Goal: Information Seeking & Learning: Compare options

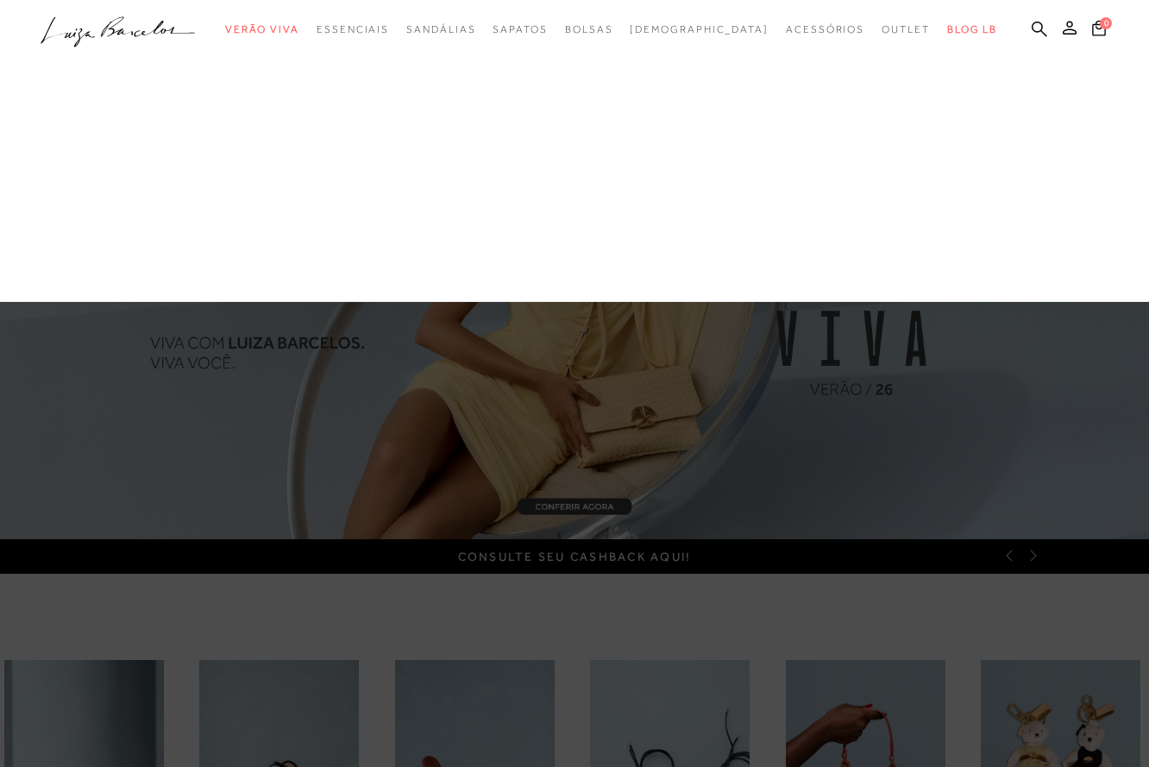
drag, startPoint x: 773, startPoint y: 148, endPoint x: 807, endPoint y: 161, distance: 36.8
click at [0, 0] on link "Chaveiro" at bounding box center [0, 0] width 0 height 0
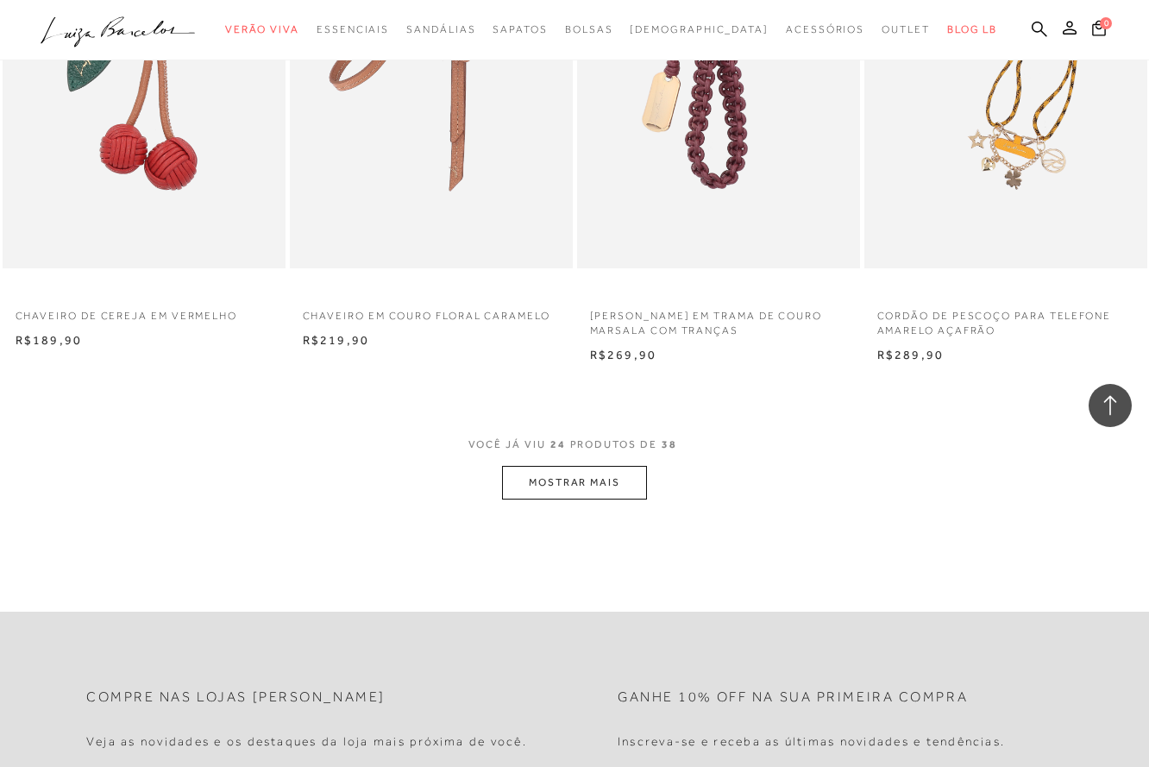
scroll to position [3029, 0]
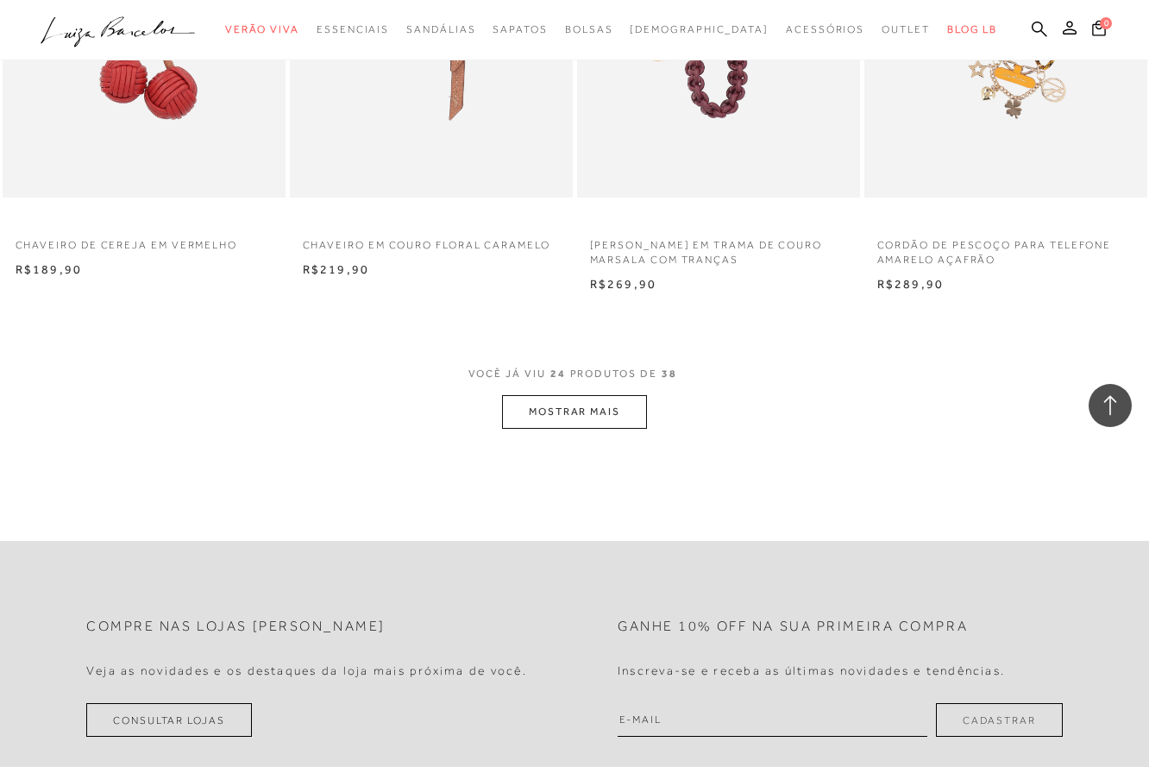
click at [586, 407] on button "MOSTRAR MAIS" at bounding box center [574, 412] width 145 height 34
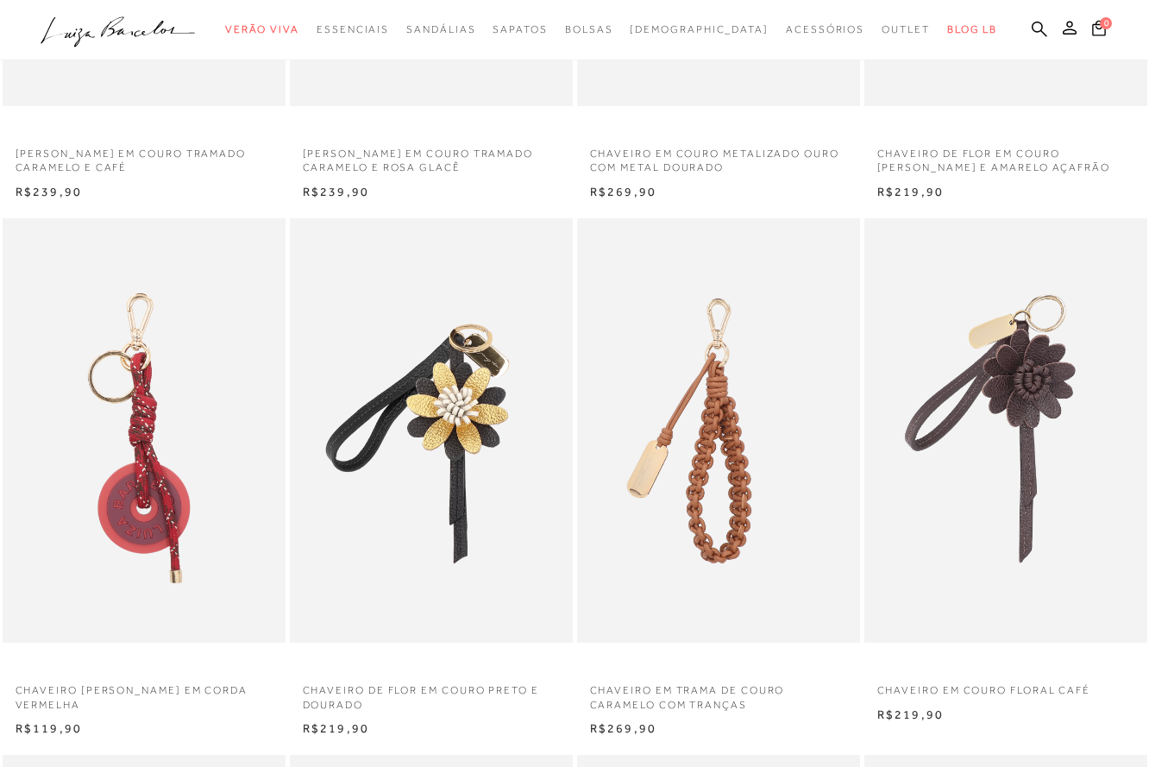
scroll to position [0, 0]
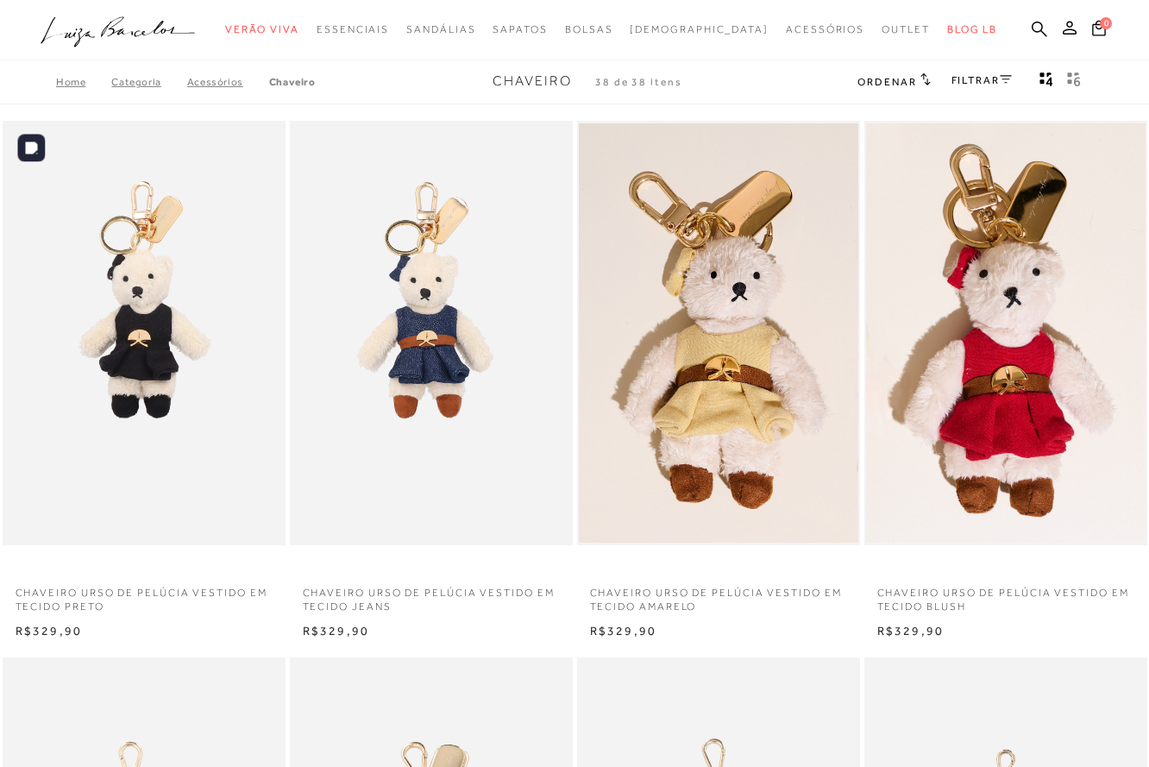
click at [184, 341] on img at bounding box center [144, 333] width 281 height 424
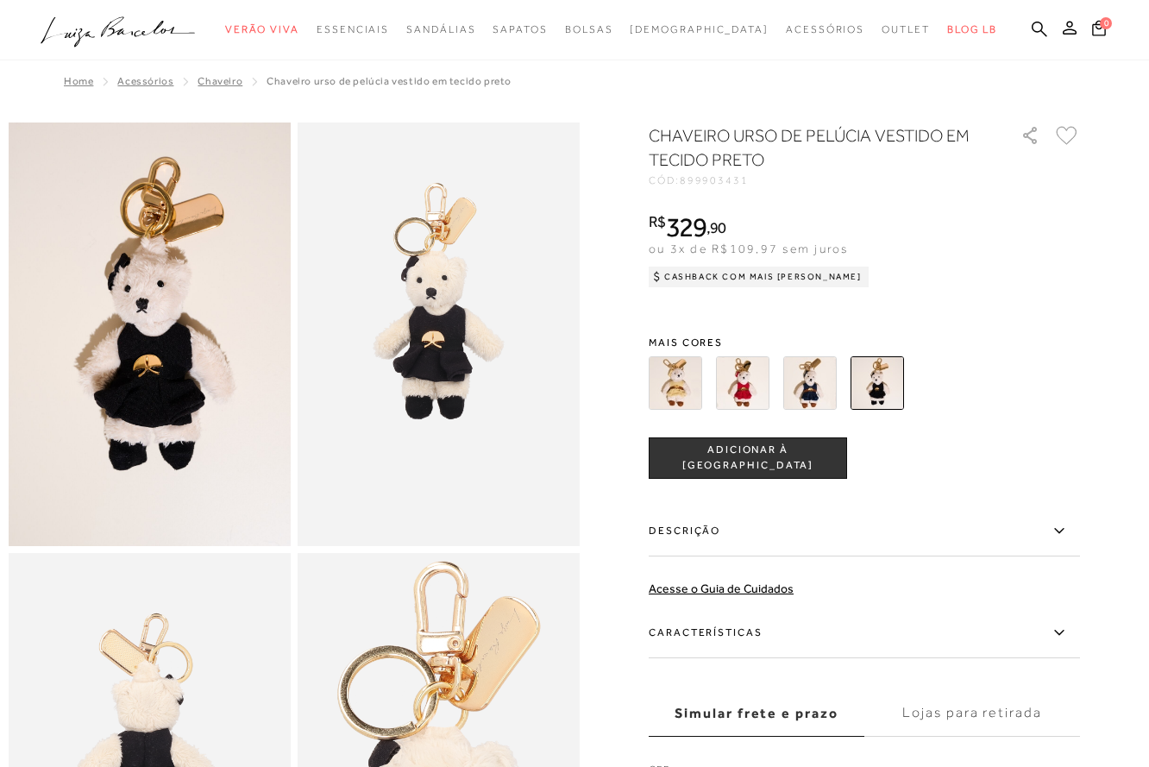
click at [813, 382] on img at bounding box center [809, 382] width 53 height 53
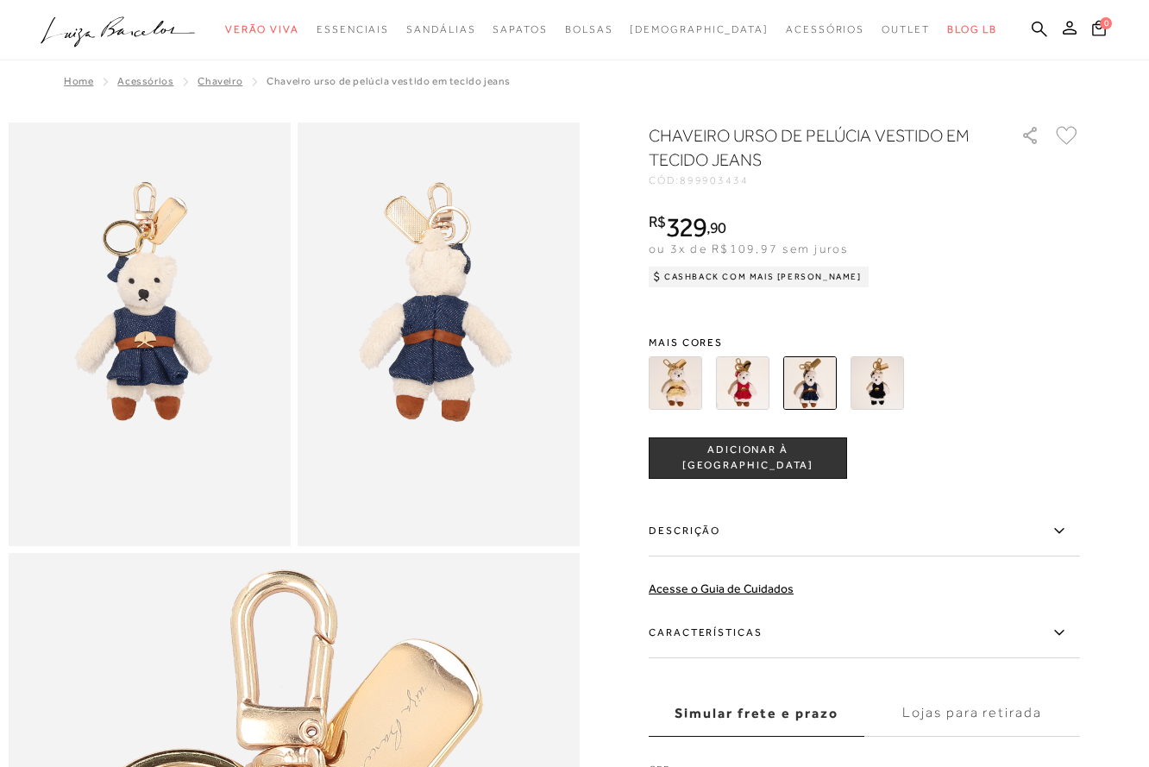
click at [749, 379] on img at bounding box center [742, 382] width 53 height 53
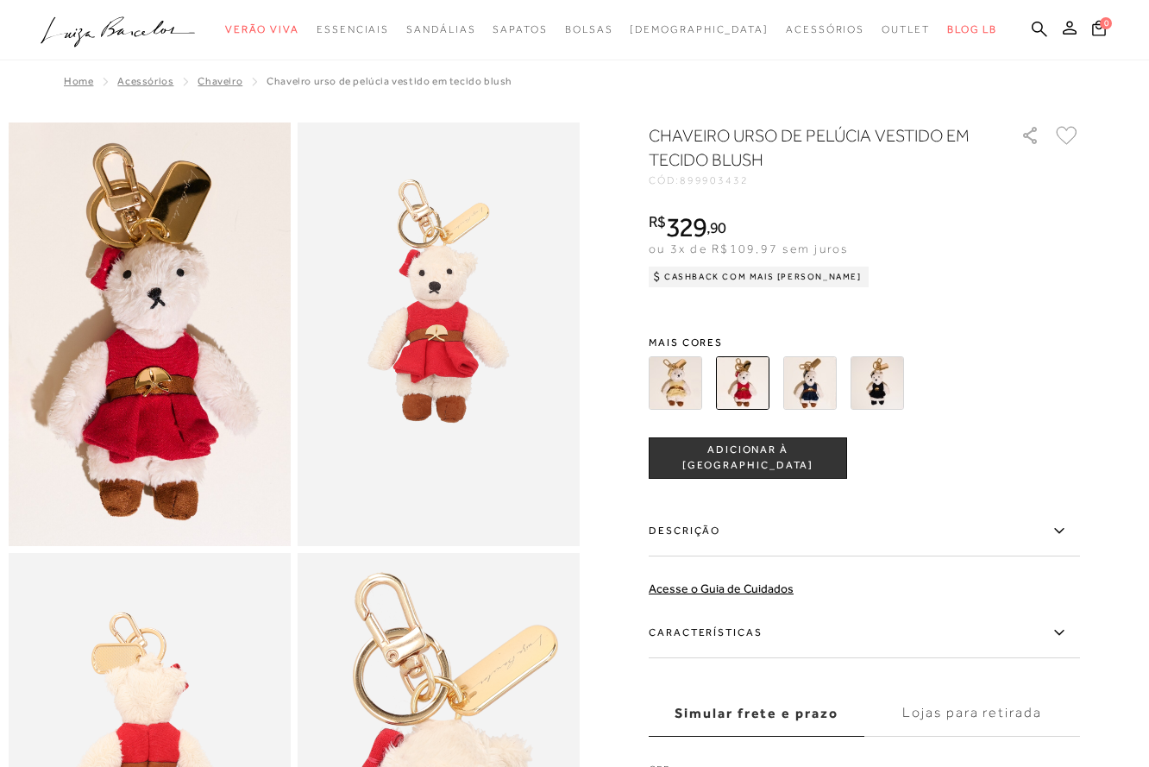
click at [682, 383] on img at bounding box center [674, 382] width 53 height 53
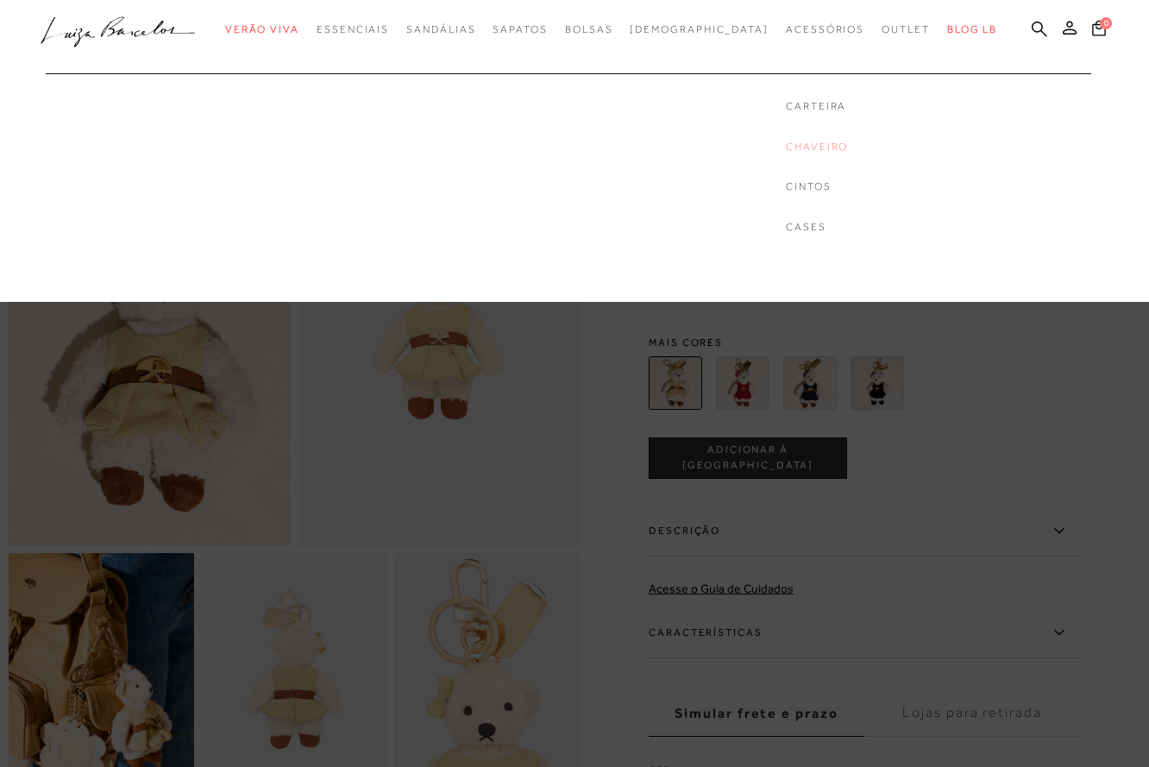
click at [786, 148] on link "Chaveiro" at bounding box center [817, 147] width 62 height 15
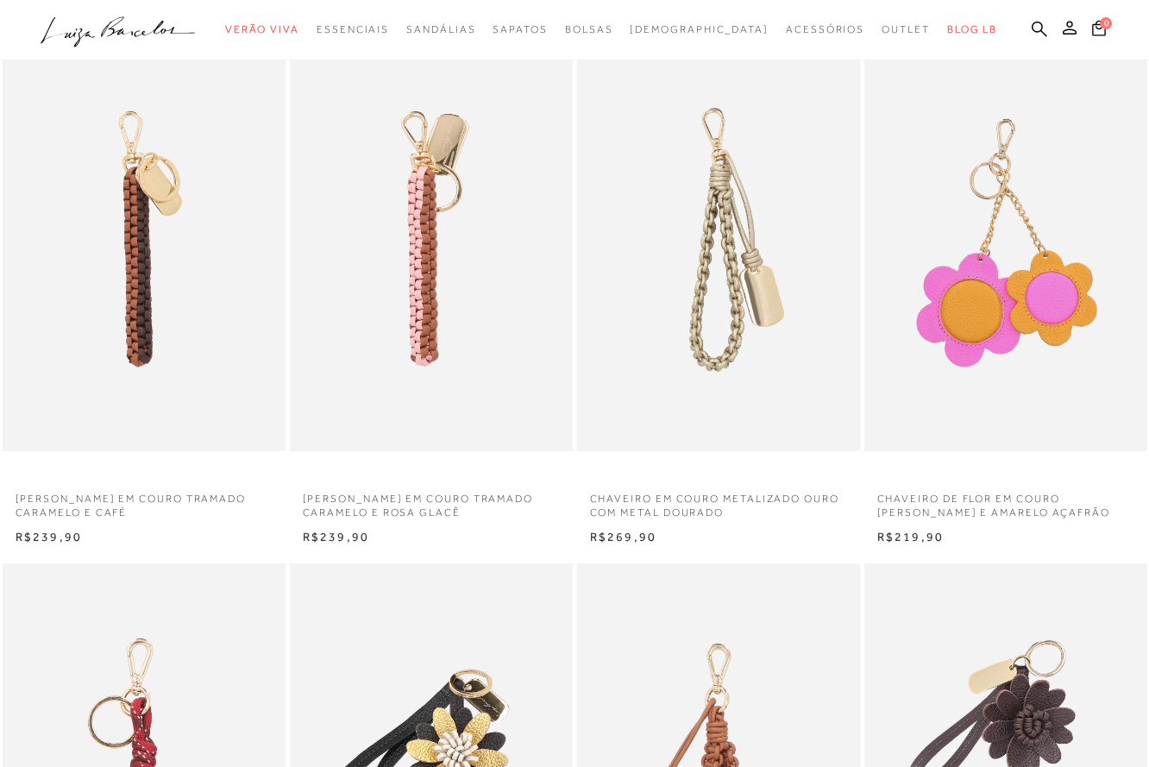
scroll to position [655, 0]
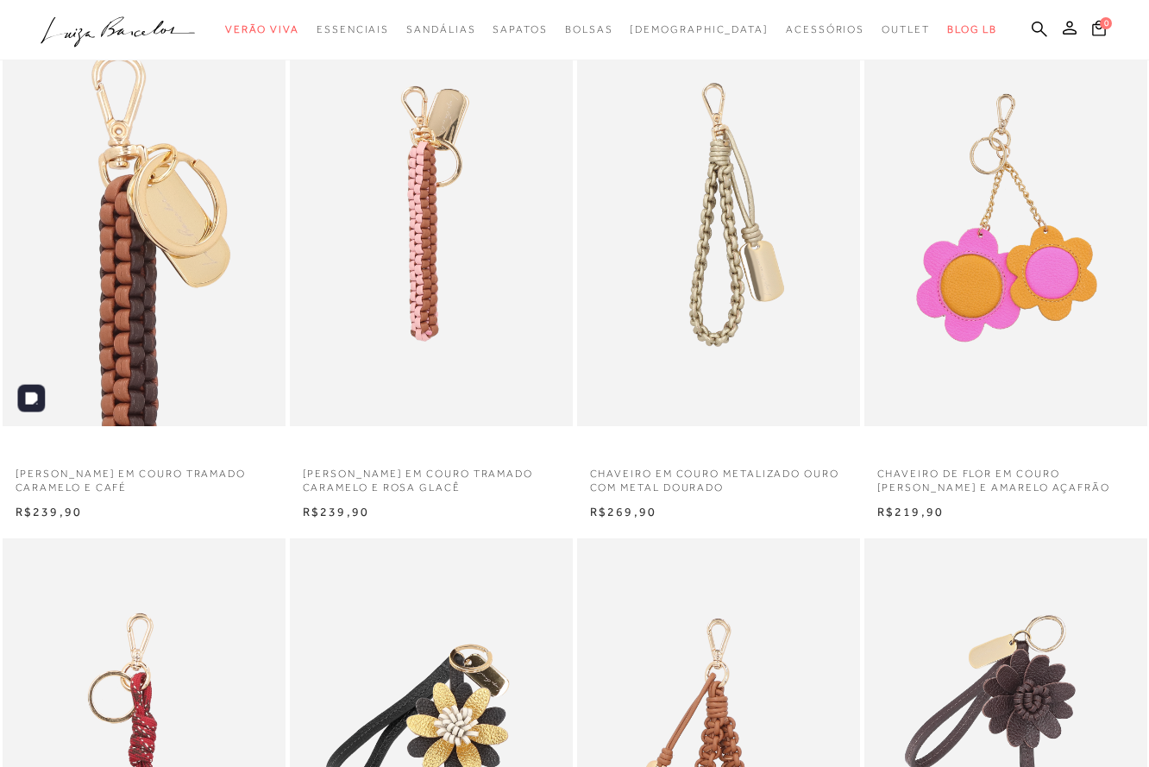
click at [181, 278] on img at bounding box center [144, 214] width 281 height 424
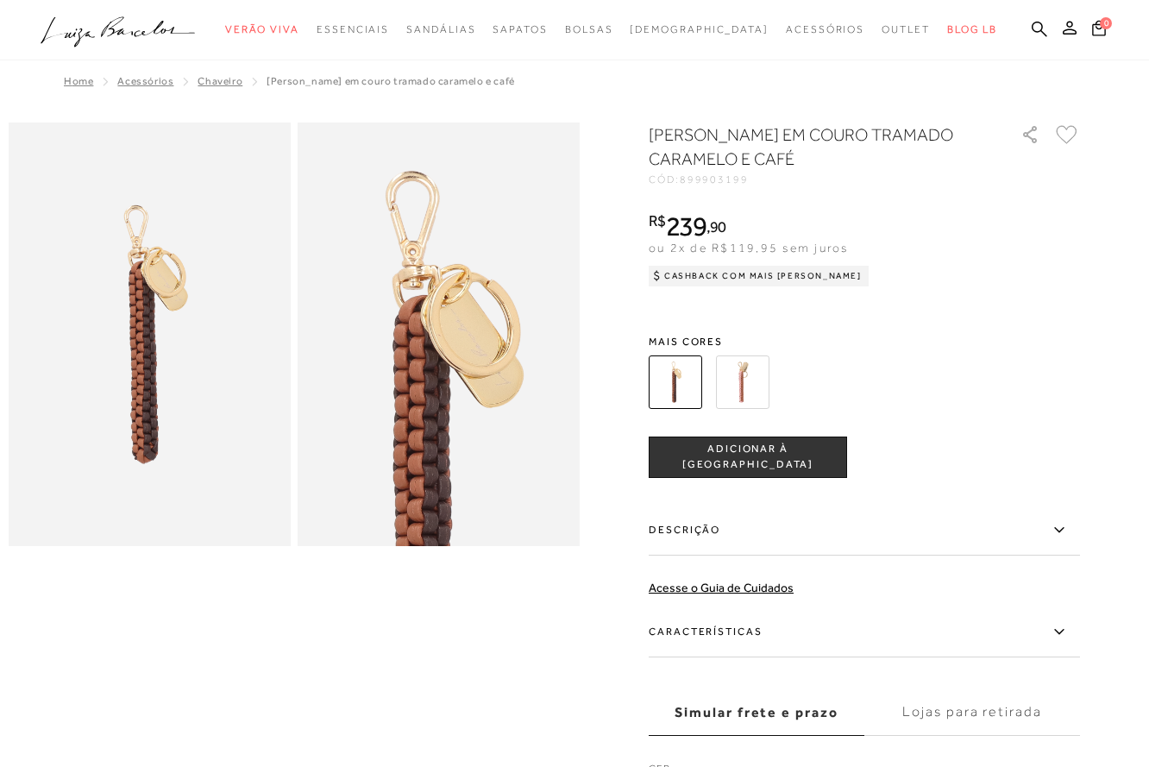
click at [761, 385] on img at bounding box center [742, 381] width 53 height 53
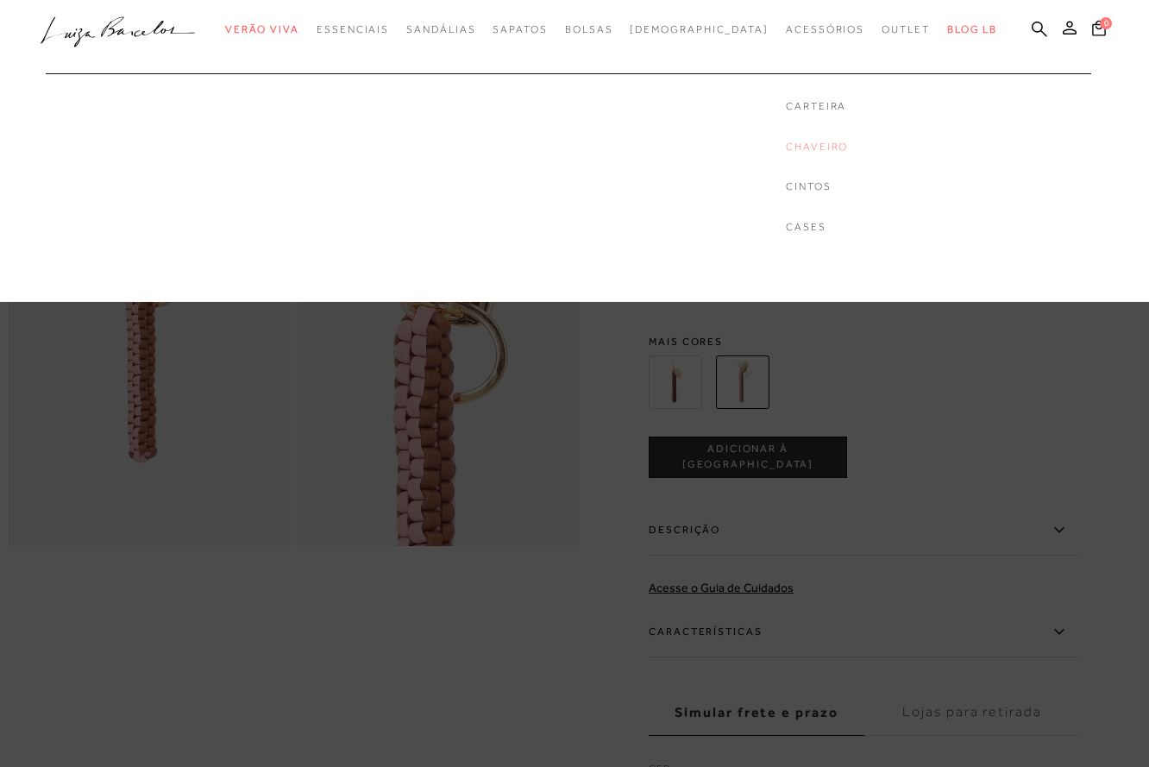
click at [786, 149] on link "Chaveiro" at bounding box center [817, 147] width 62 height 15
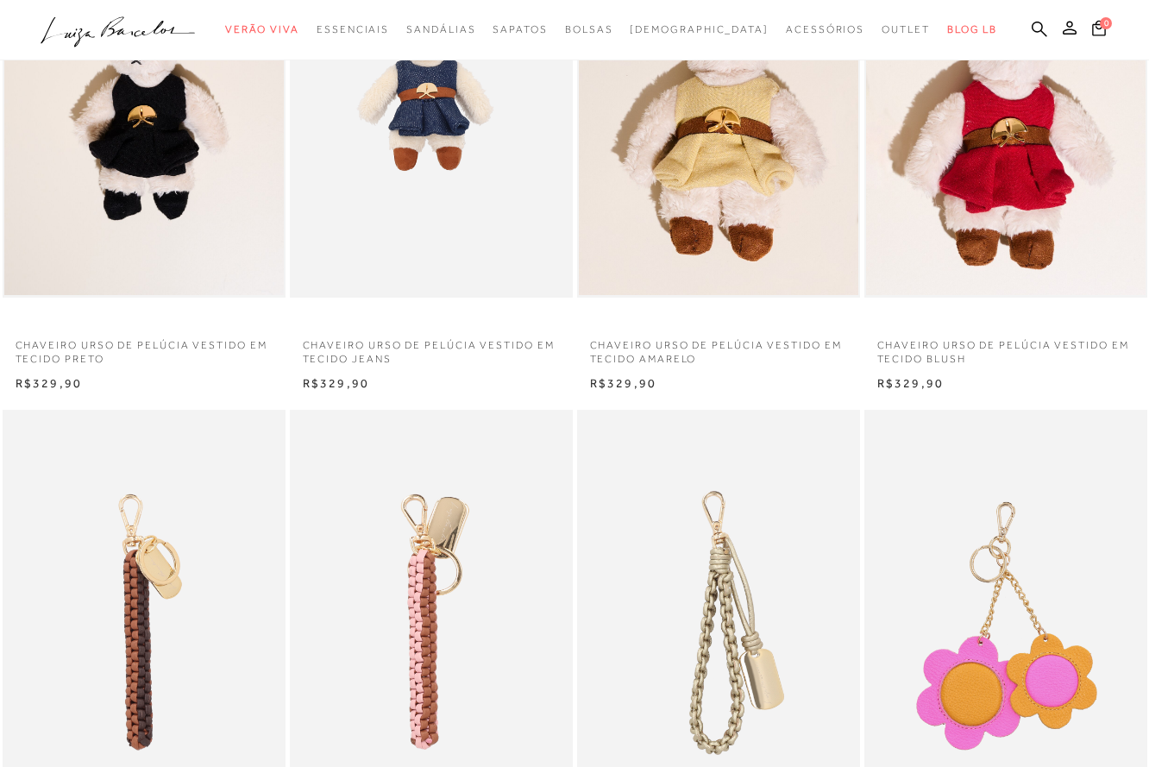
scroll to position [410, 0]
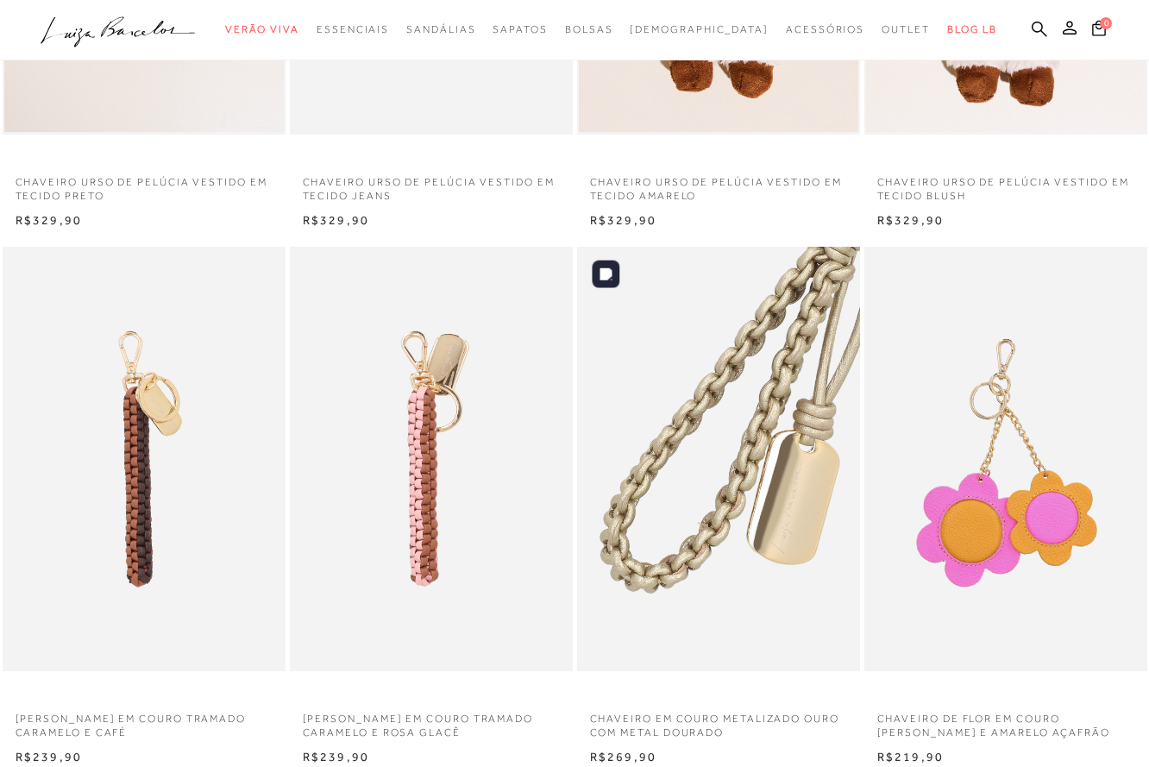
click at [707, 326] on img at bounding box center [719, 459] width 281 height 424
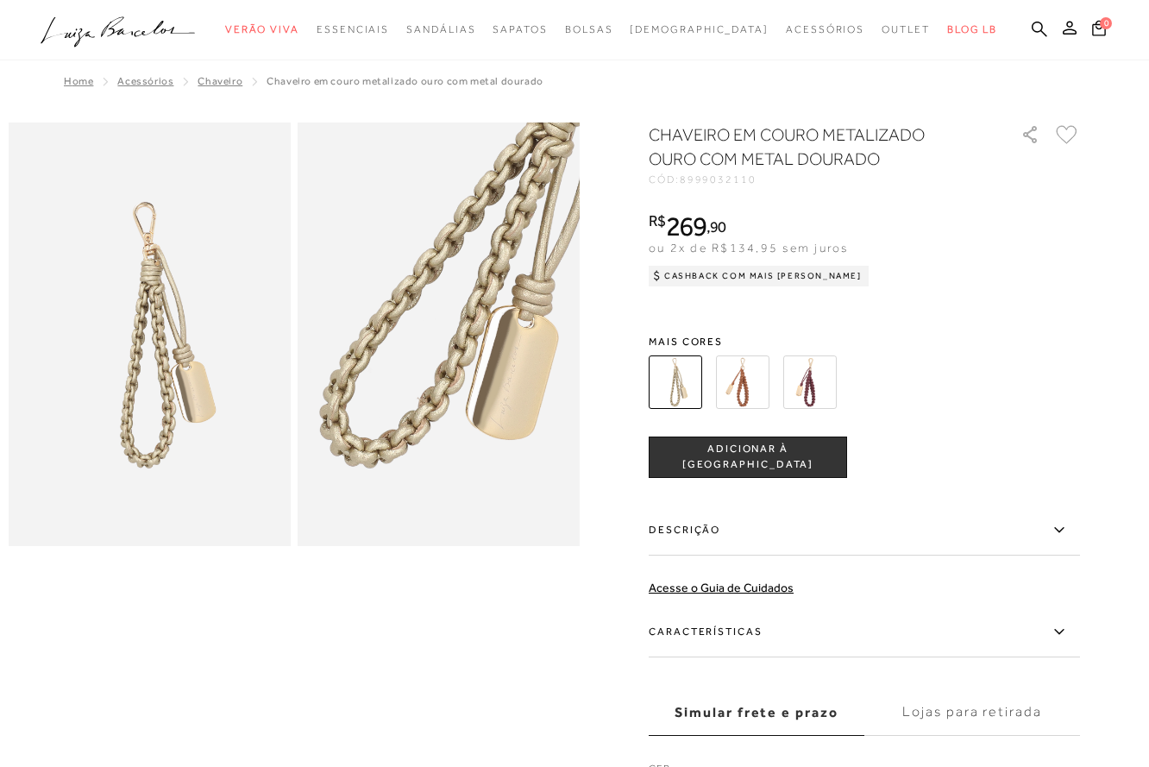
click at [742, 396] on img at bounding box center [742, 381] width 53 height 53
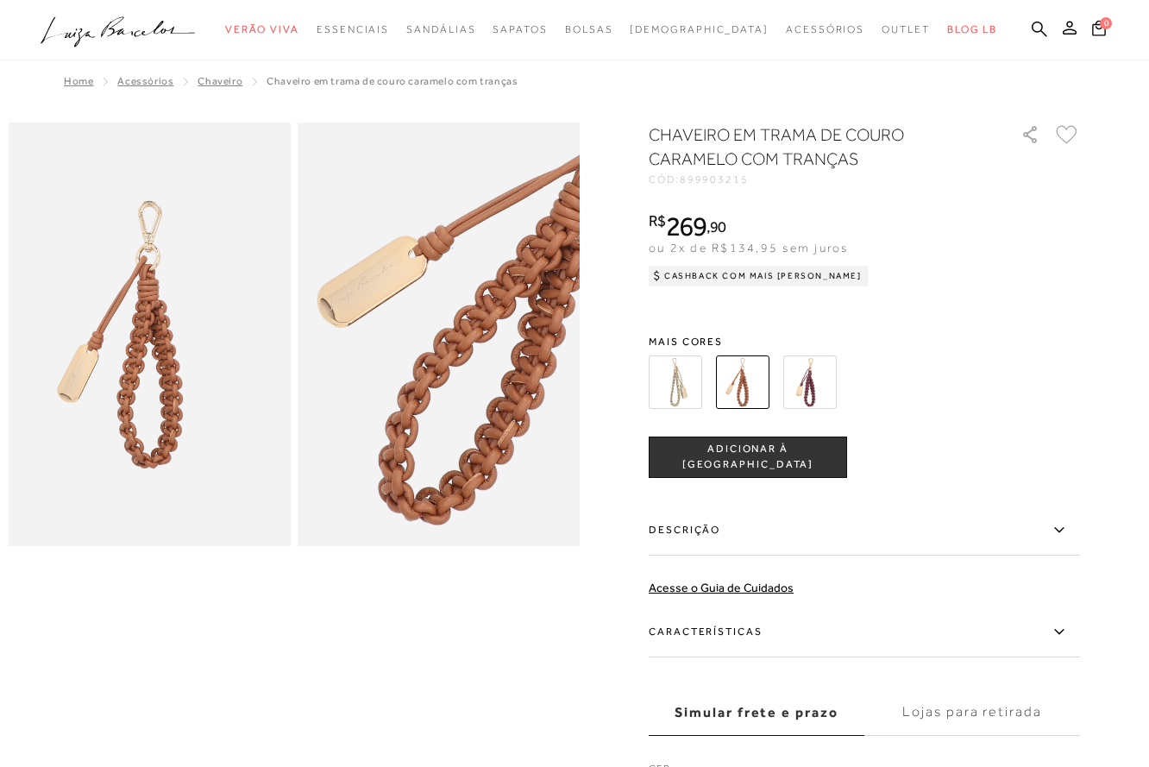
click at [811, 382] on img at bounding box center [809, 381] width 53 height 53
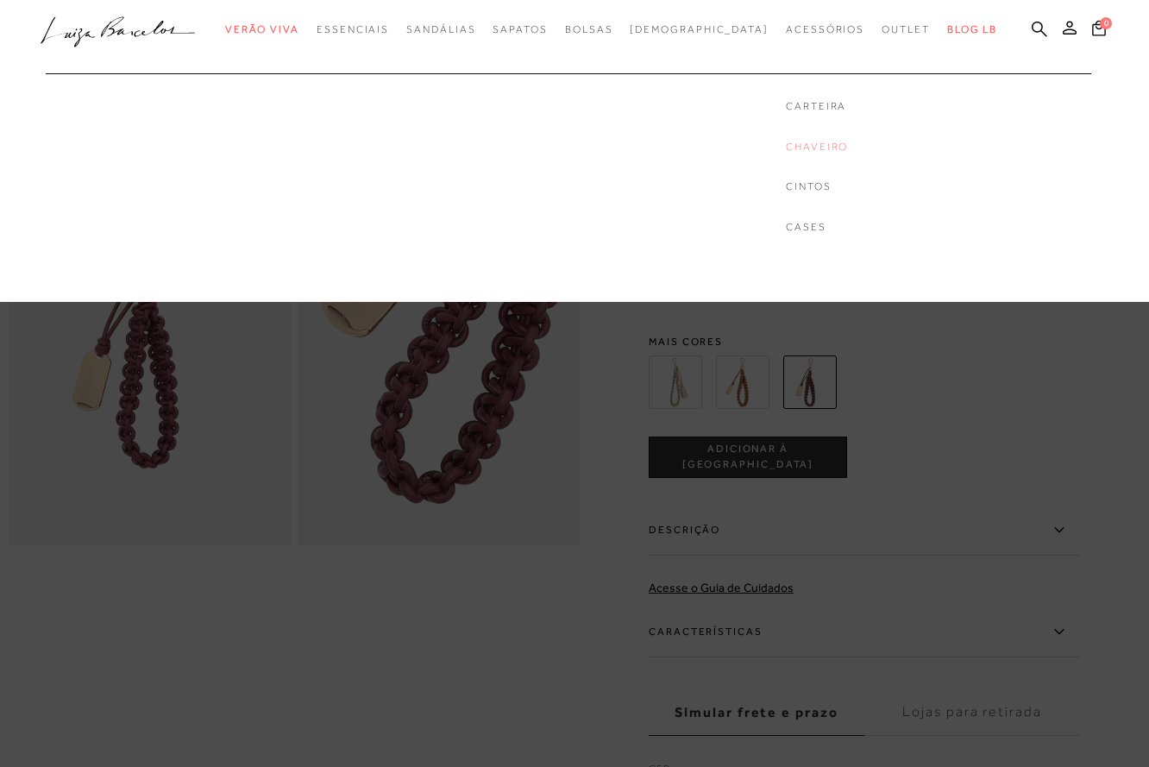
click at [793, 146] on link "Chaveiro" at bounding box center [817, 147] width 62 height 15
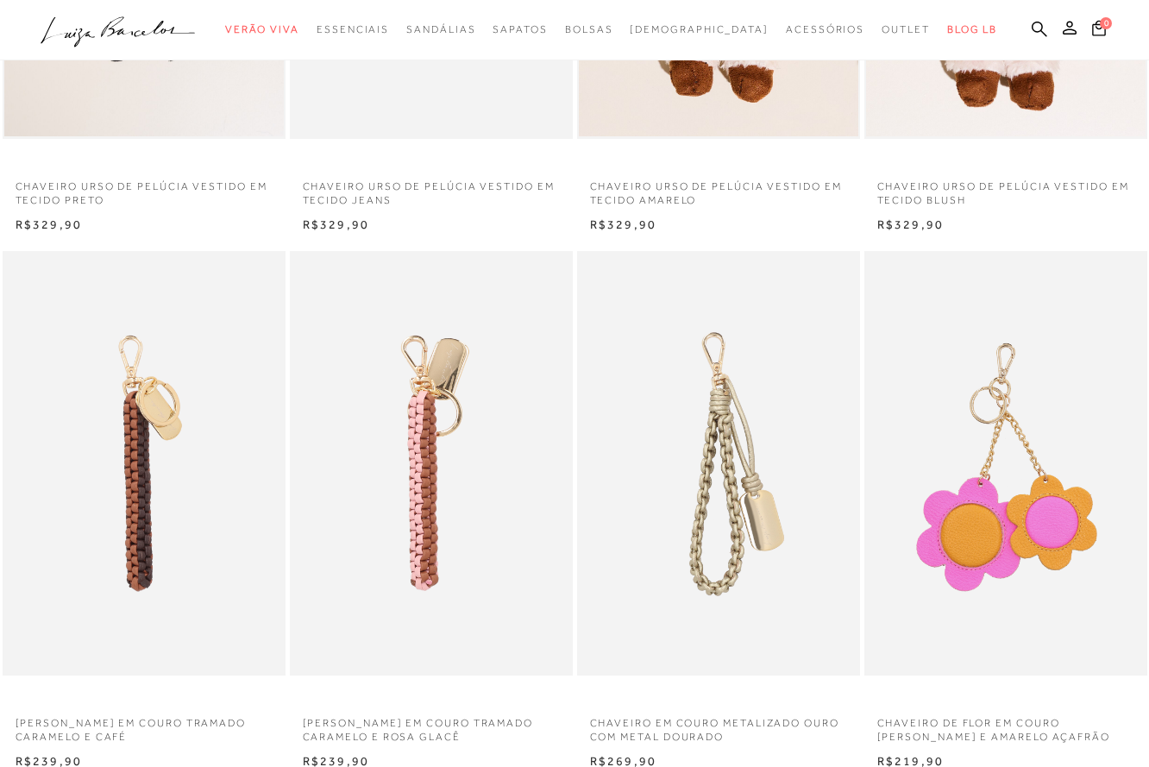
scroll to position [602, 0]
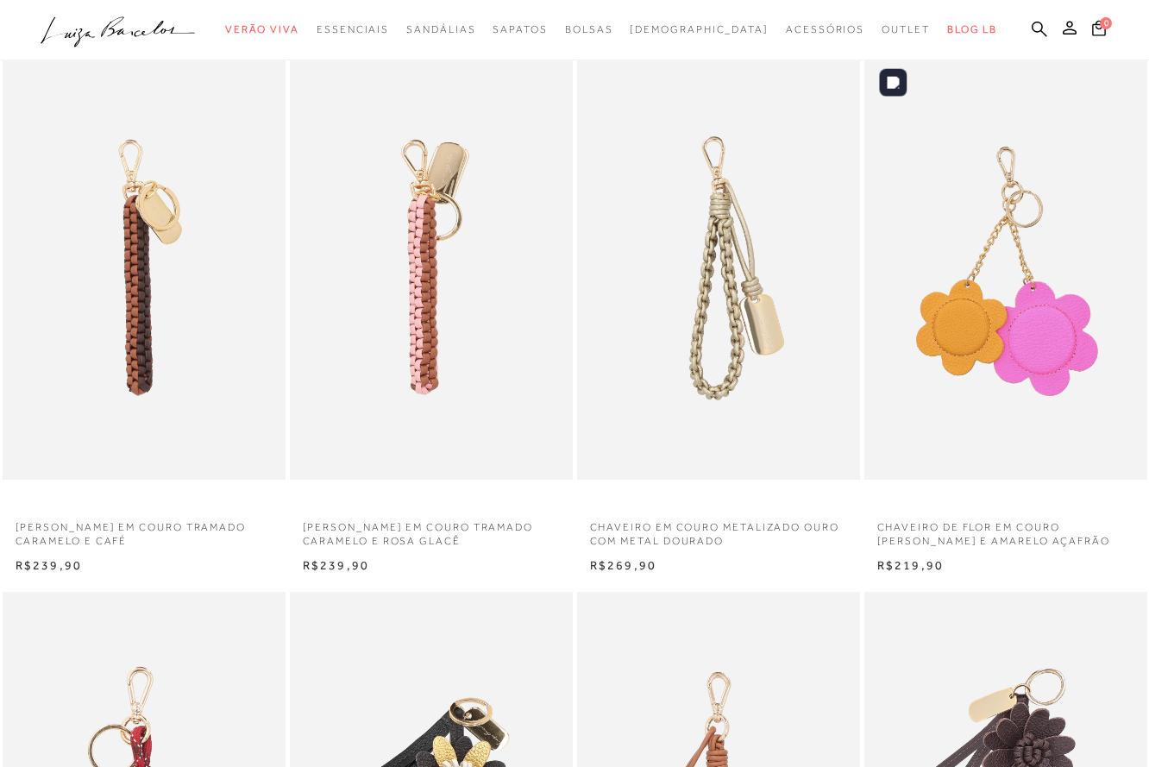
click at [1020, 324] on img at bounding box center [1006, 267] width 281 height 424
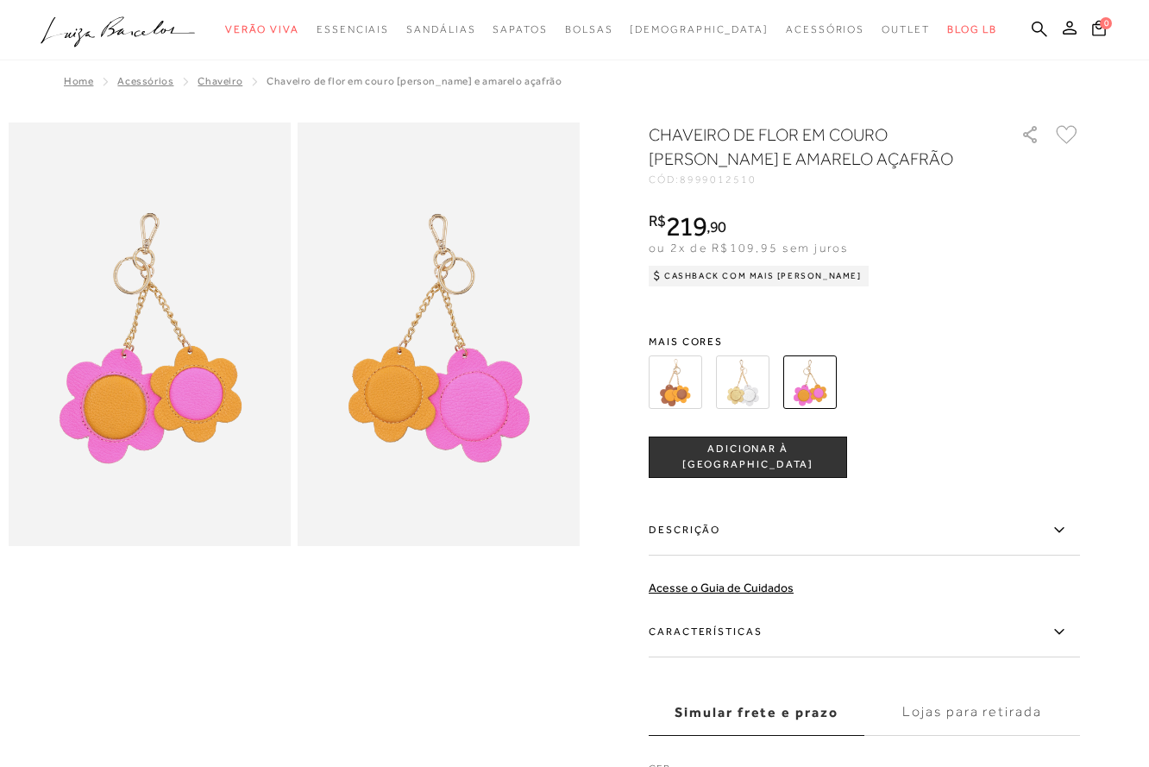
click at [745, 373] on img at bounding box center [742, 381] width 53 height 53
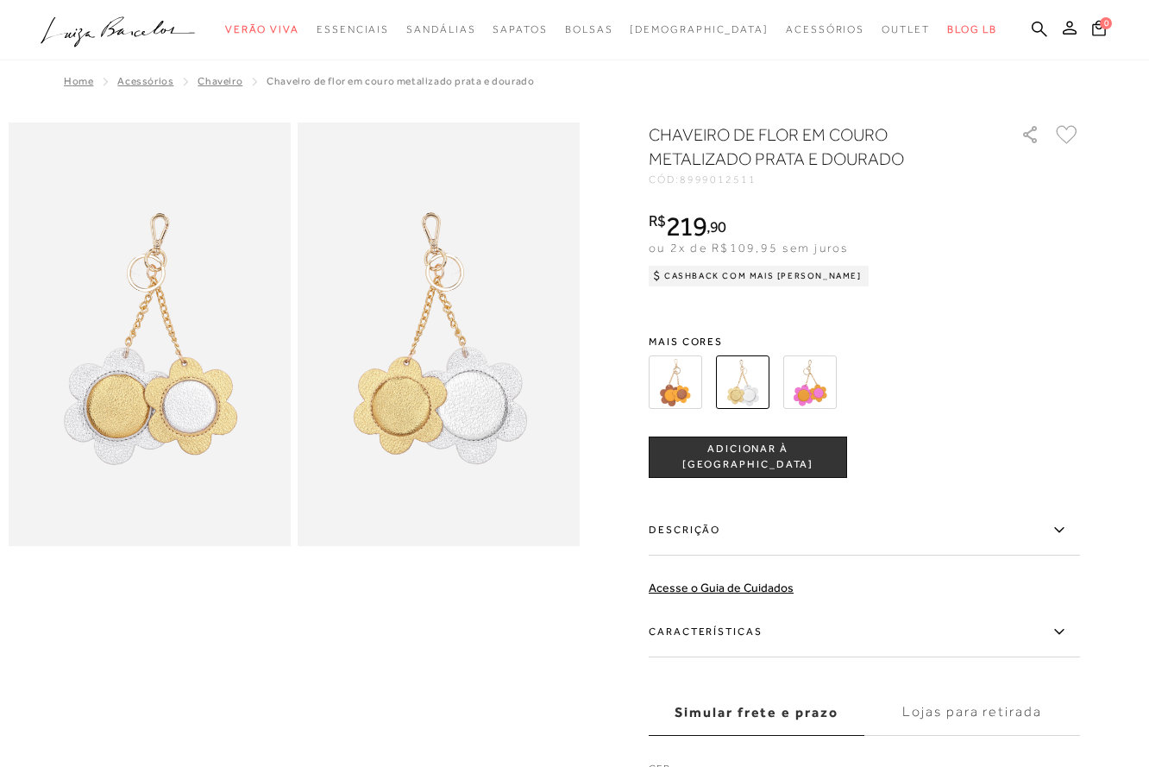
click at [679, 387] on img at bounding box center [674, 381] width 53 height 53
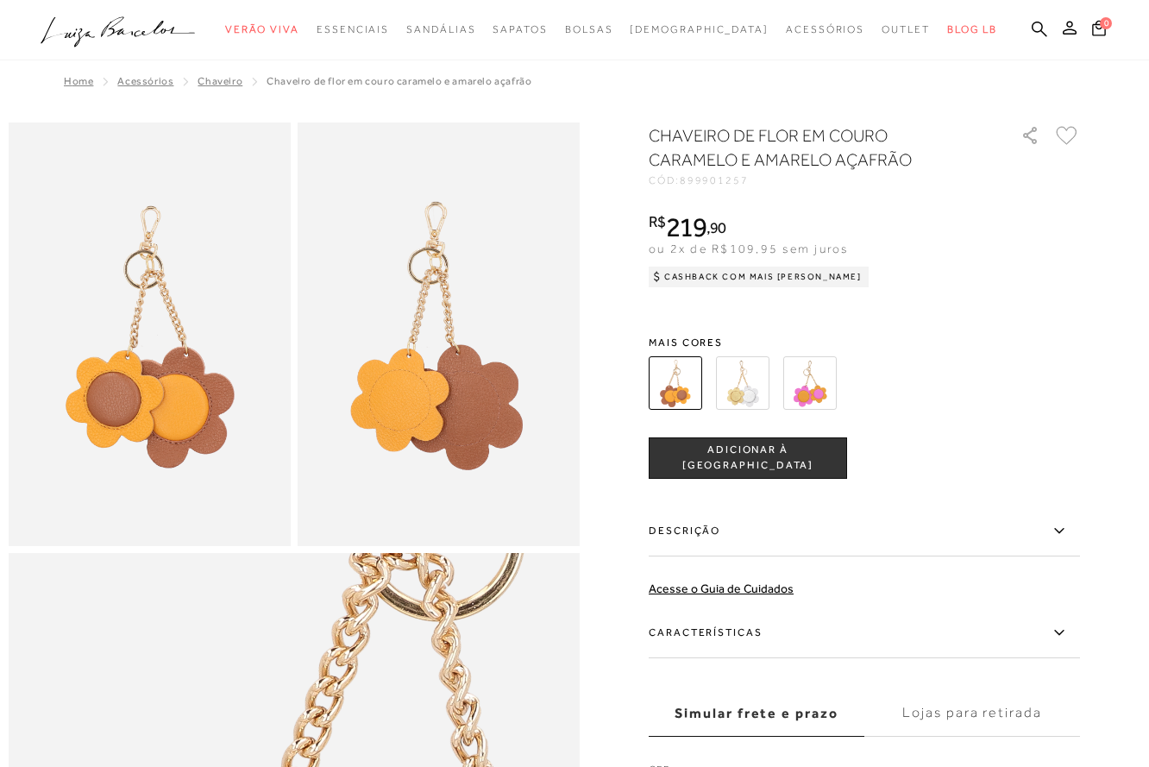
scroll to position [602, 0]
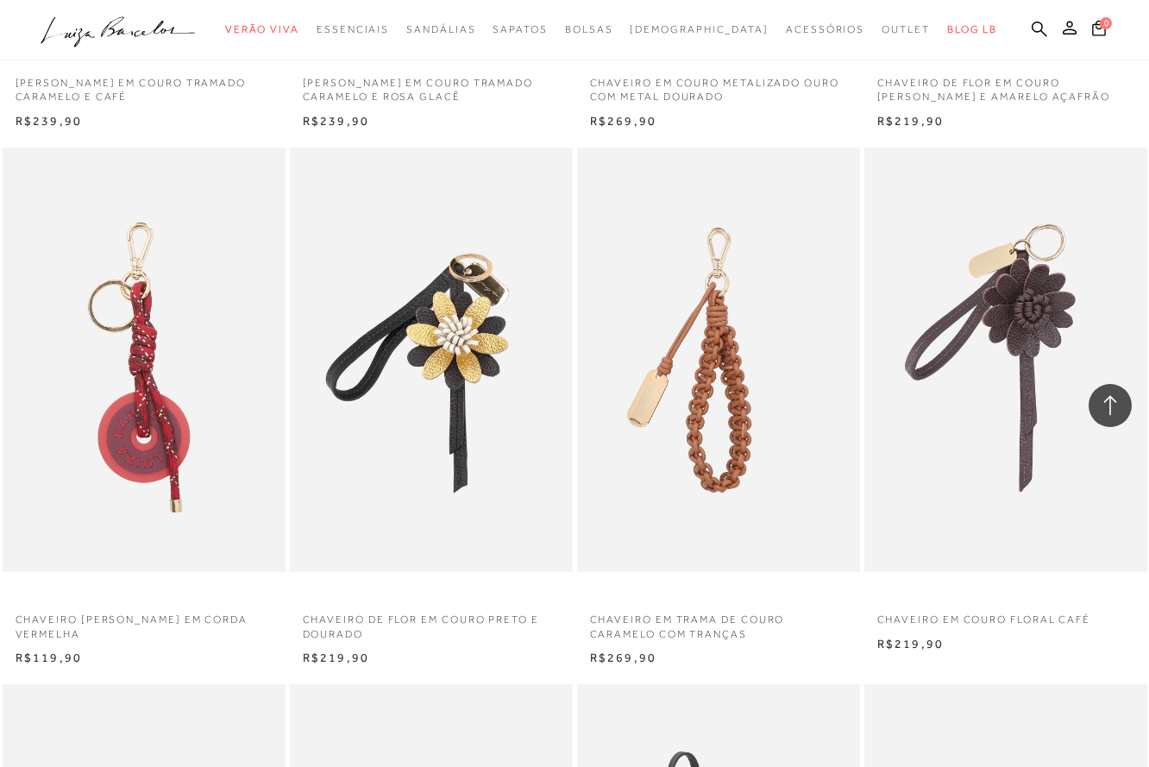
scroll to position [1067, 0]
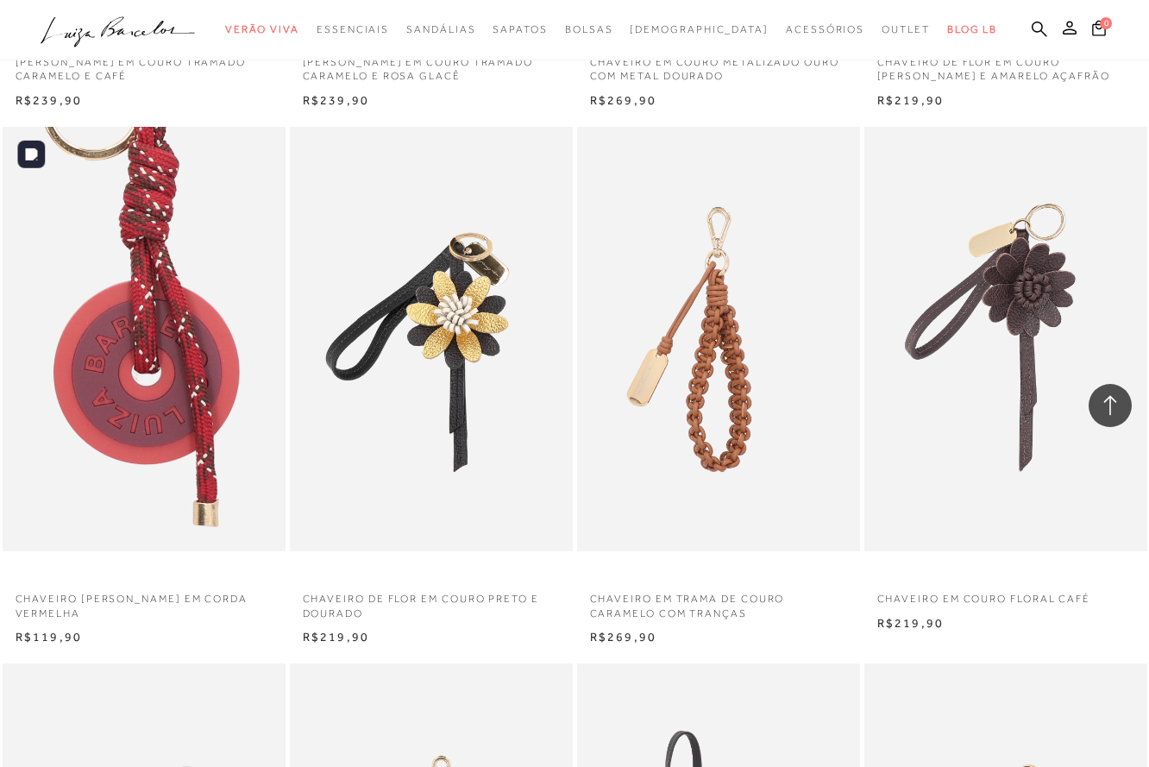
click at [101, 314] on img at bounding box center [144, 339] width 281 height 424
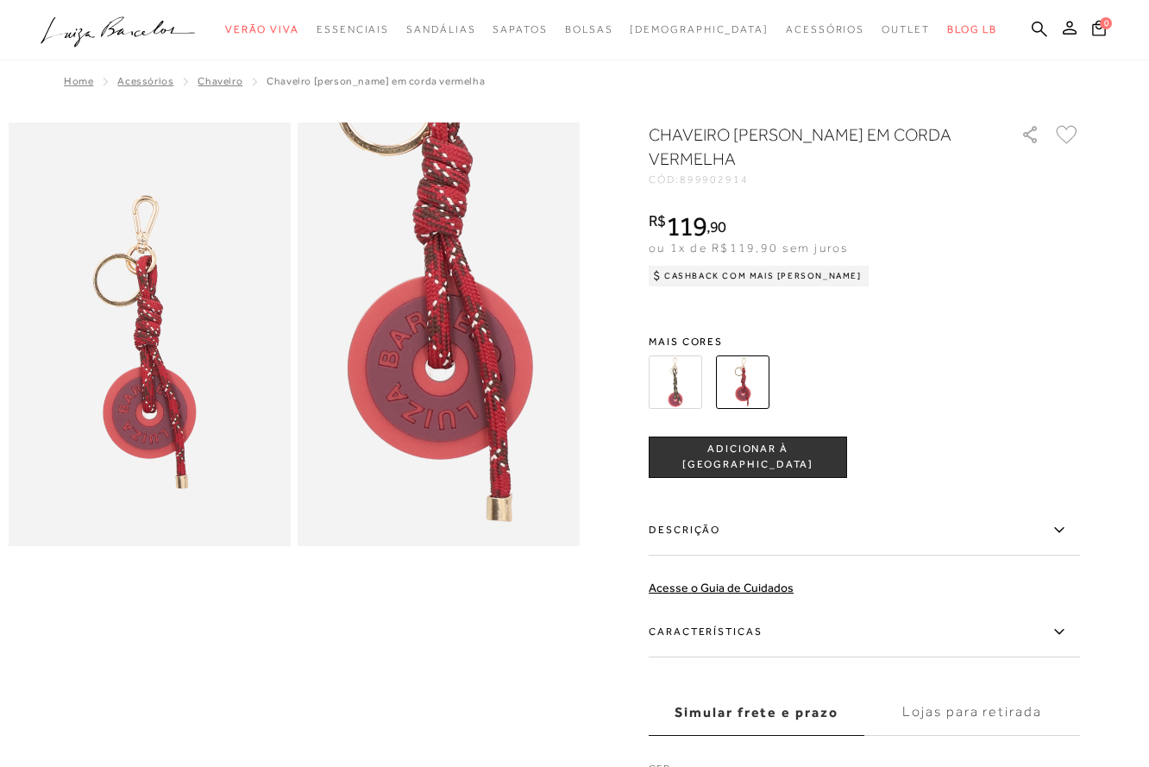
click at [943, 339] on span "Mais cores" at bounding box center [863, 341] width 431 height 10
click at [683, 383] on img at bounding box center [674, 381] width 53 height 53
click at [631, 72] on div "Home Acessórios Chaveiro CHAVEIRO LUIZA BARCELOS EM CORDA VERMELHA" at bounding box center [574, 82] width 1131 height 45
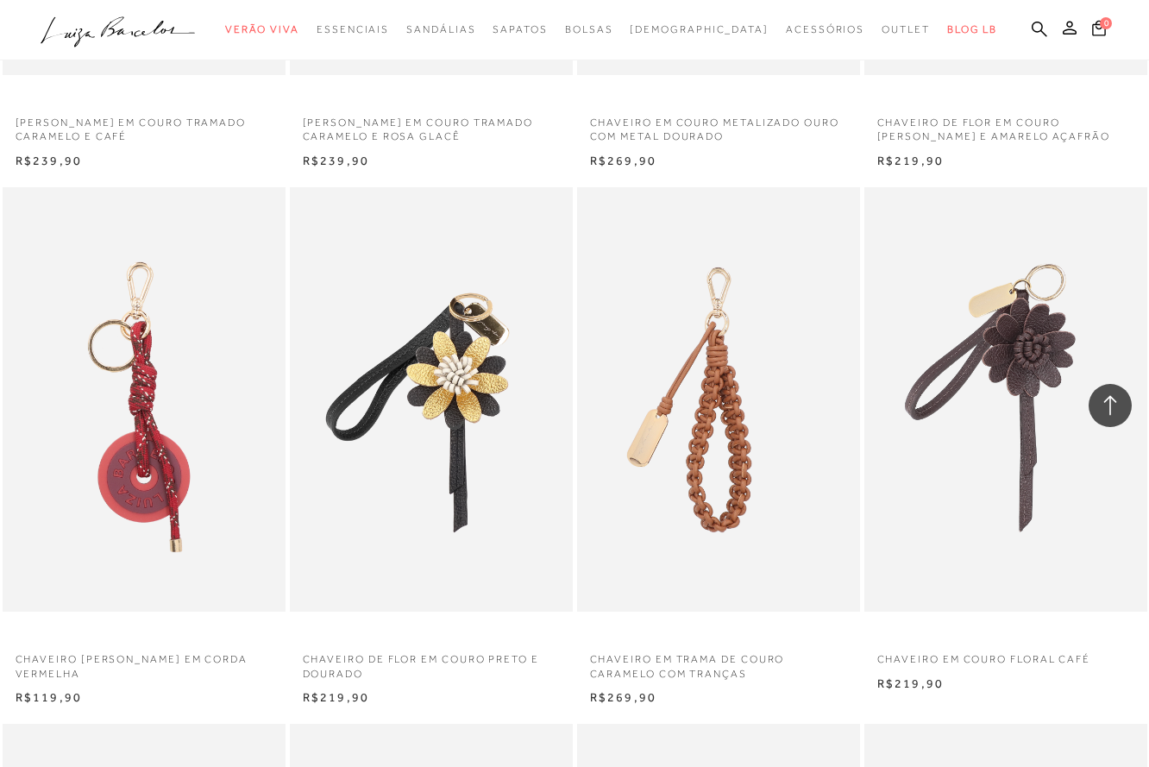
scroll to position [1015, 0]
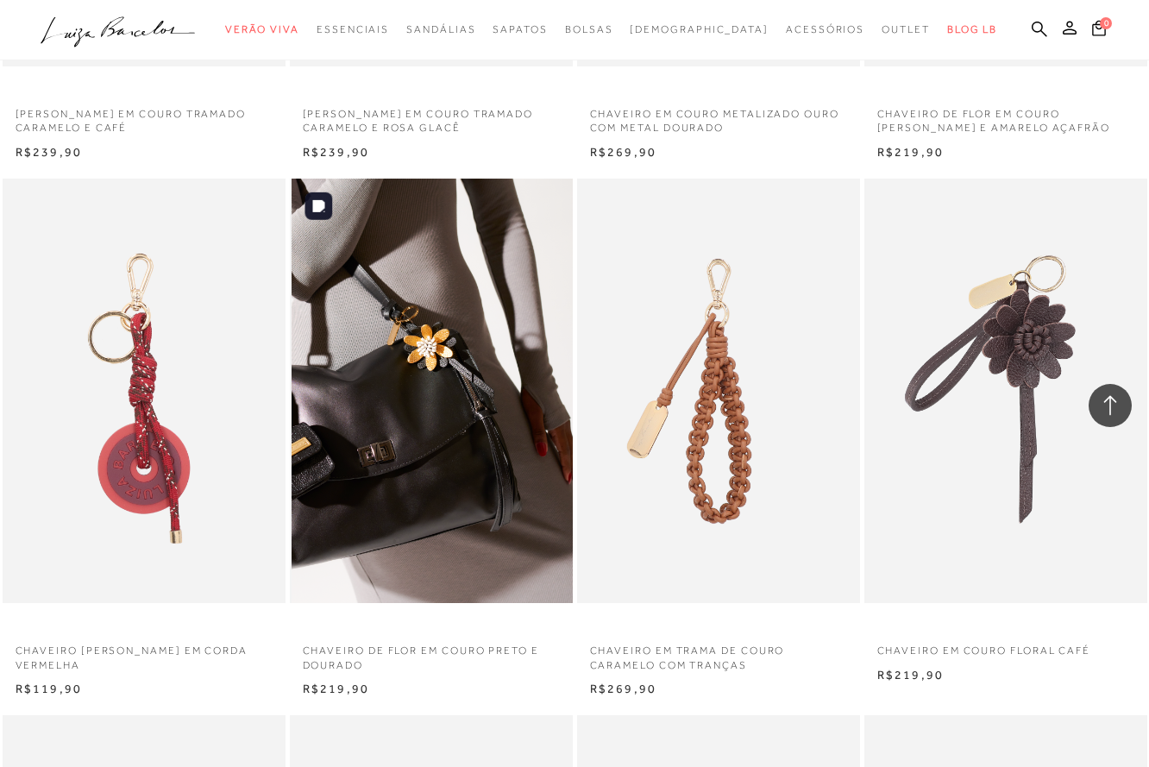
click at [477, 426] on img at bounding box center [431, 391] width 281 height 424
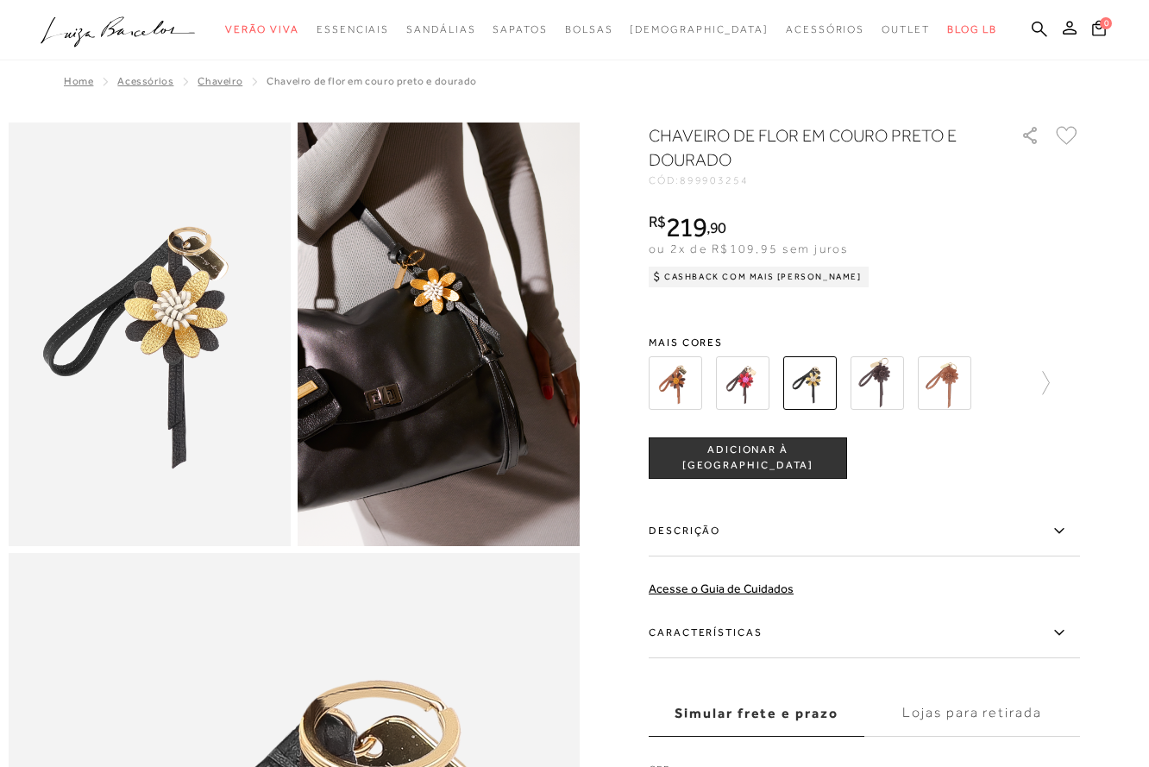
click at [750, 381] on img at bounding box center [742, 382] width 53 height 53
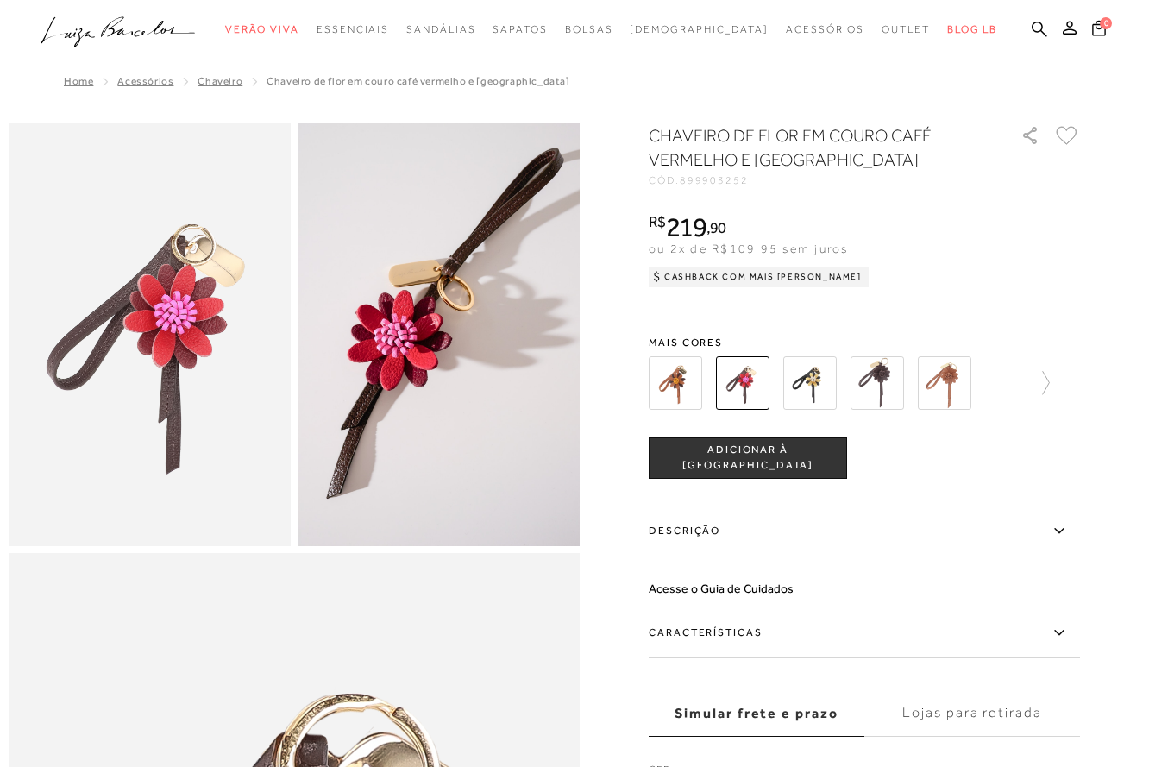
click at [685, 388] on img at bounding box center [674, 382] width 53 height 53
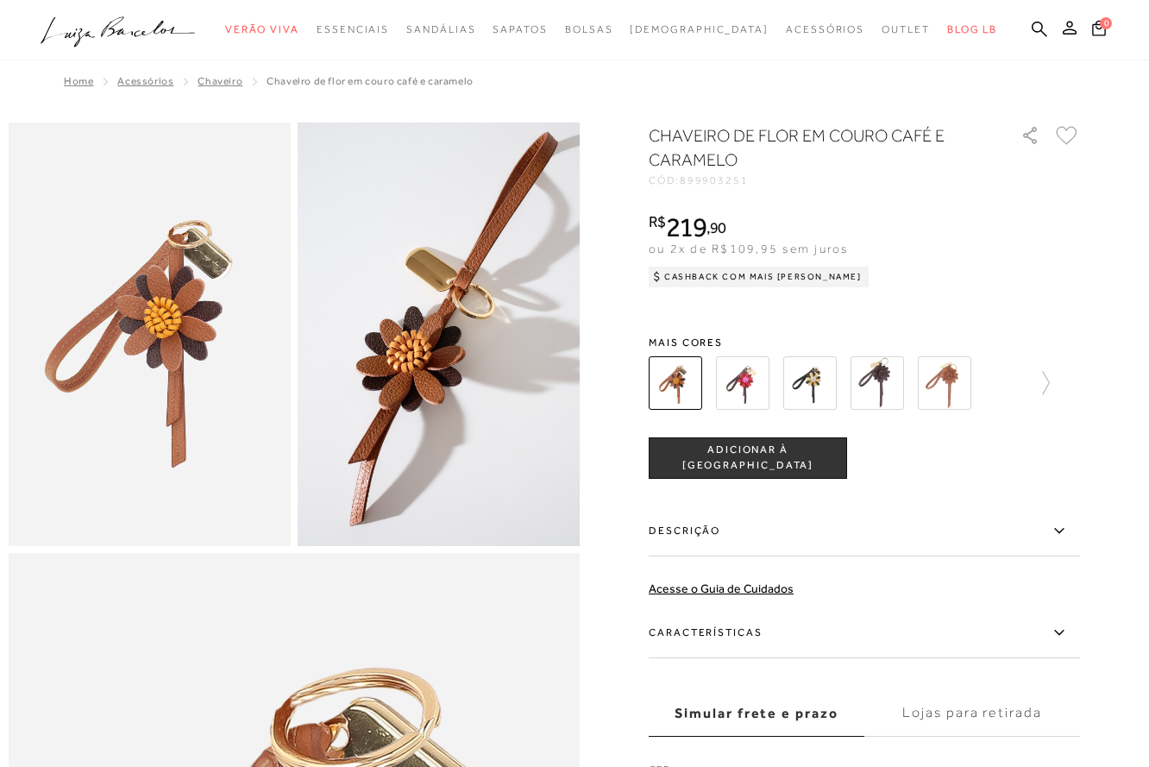
click at [889, 386] on img at bounding box center [876, 382] width 53 height 53
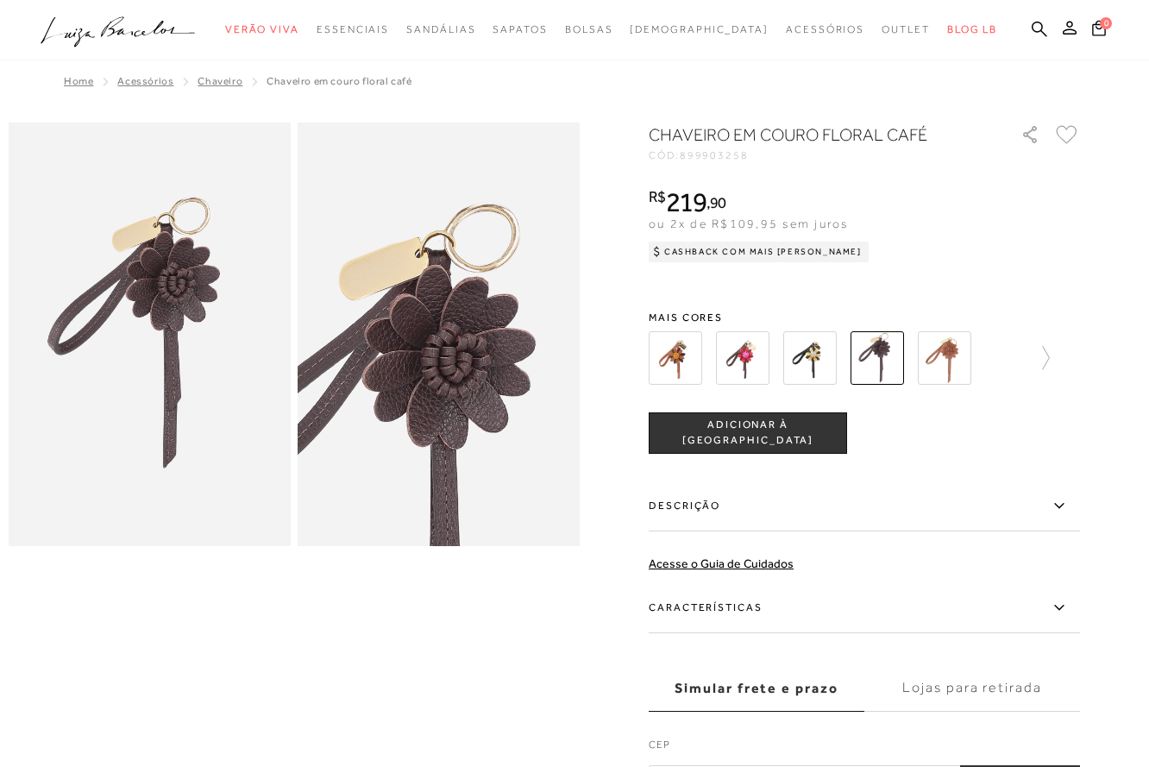
click at [955, 359] on img at bounding box center [944, 357] width 53 height 53
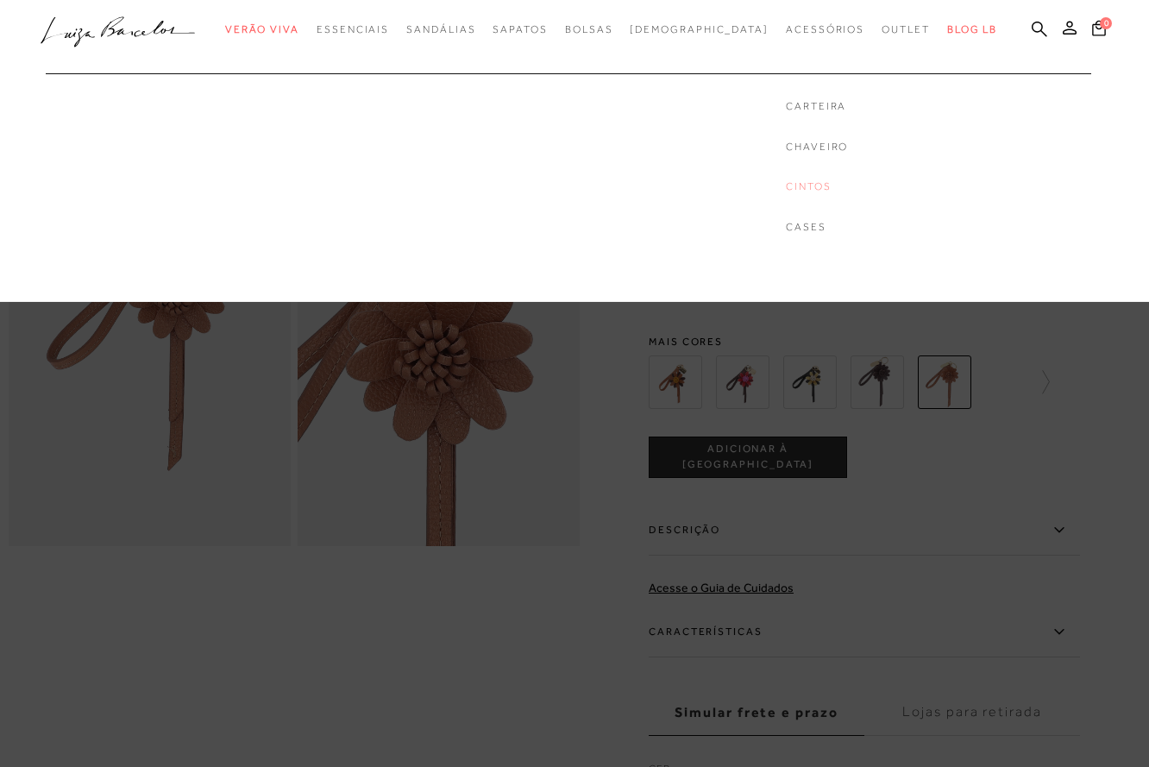
click at [786, 179] on link "Cintos" at bounding box center [817, 186] width 62 height 15
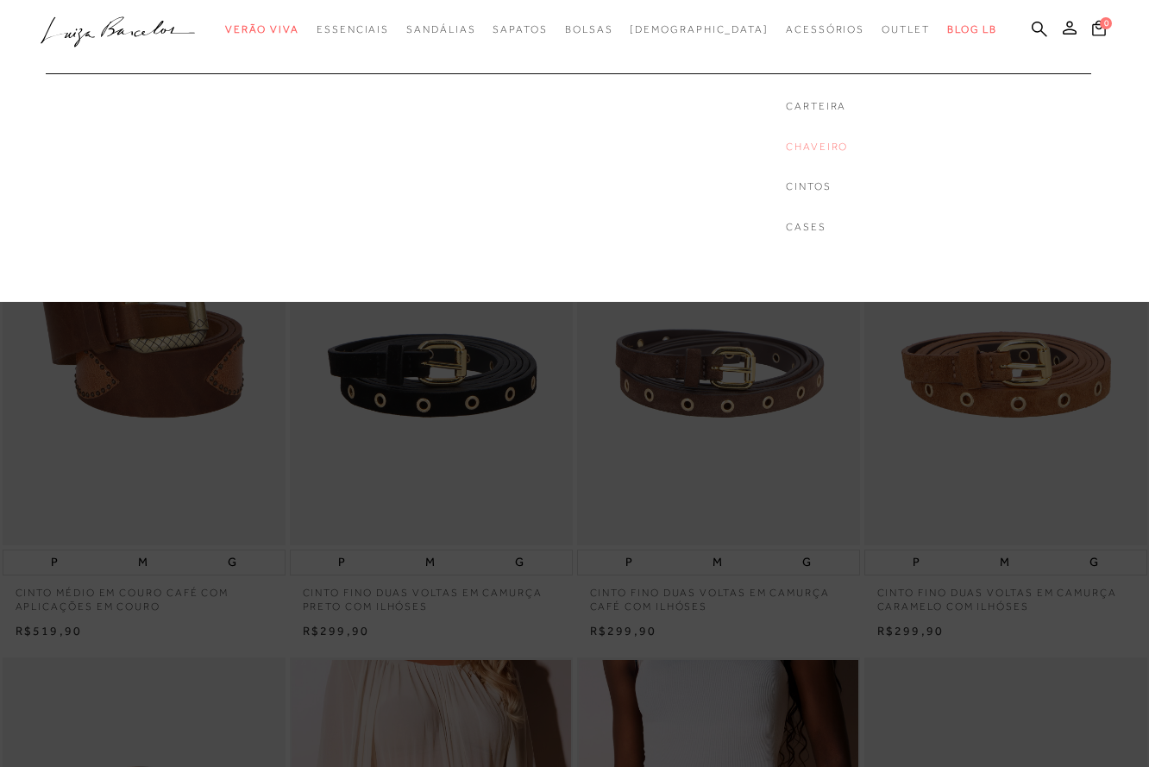
click at [786, 148] on link "Chaveiro" at bounding box center [817, 147] width 62 height 15
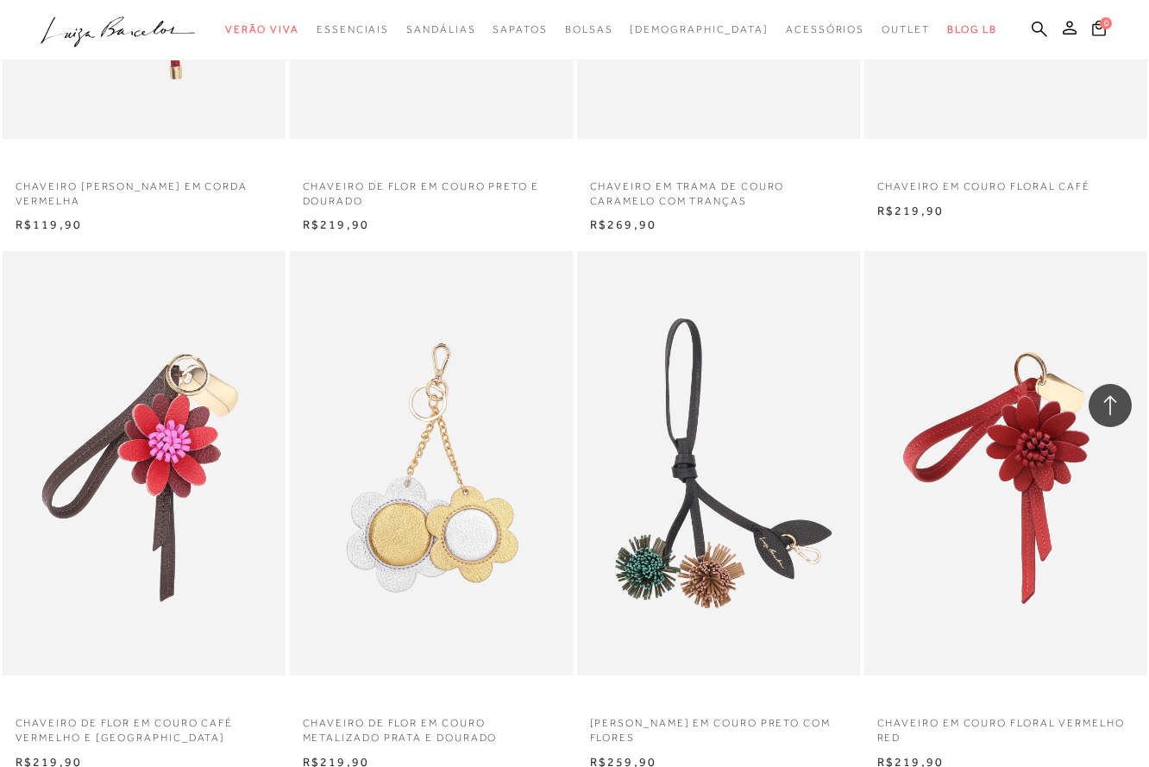
scroll to position [1397, 0]
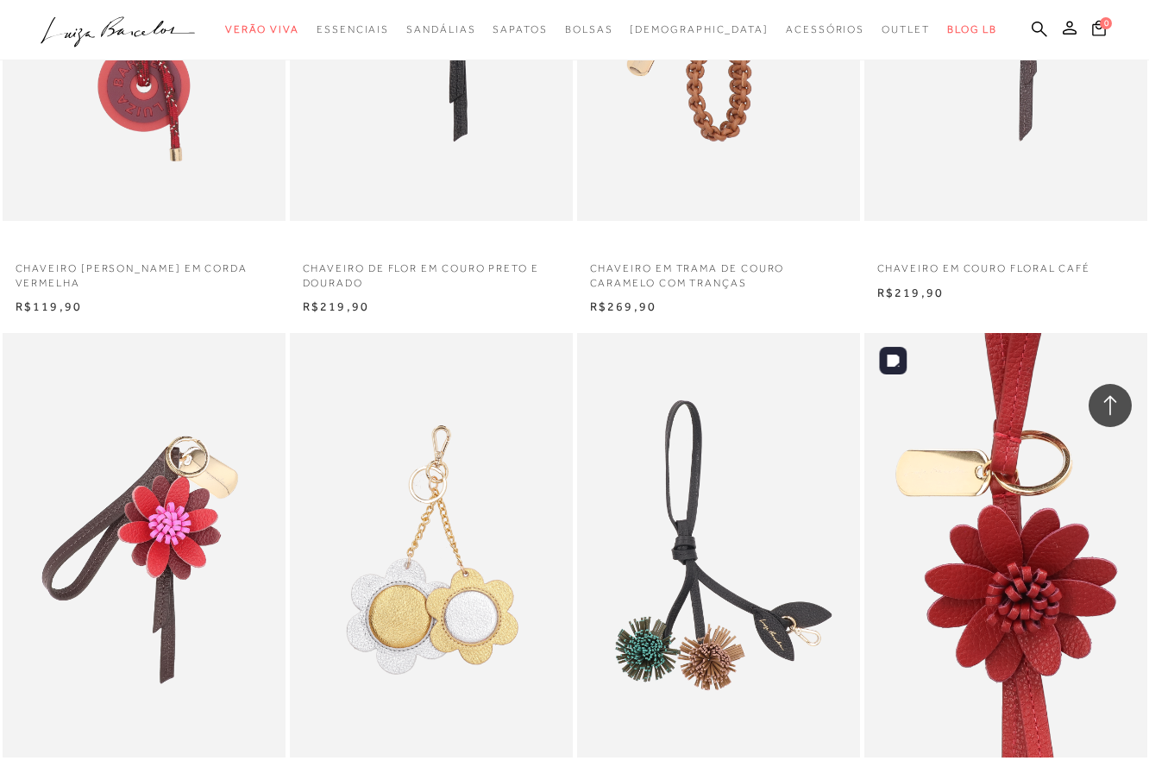
click at [967, 518] on img at bounding box center [1006, 545] width 281 height 424
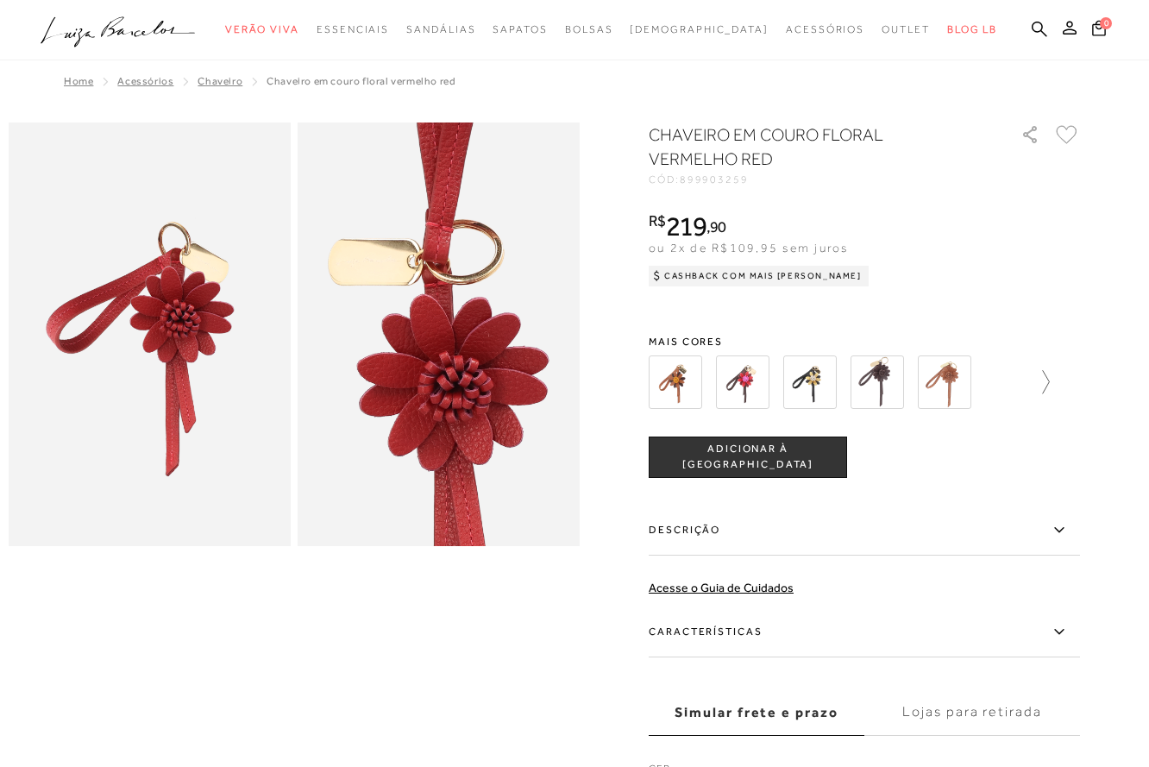
click at [1048, 374] on icon at bounding box center [1037, 382] width 24 height 24
click at [707, 379] on img at bounding box center [705, 381] width 53 height 53
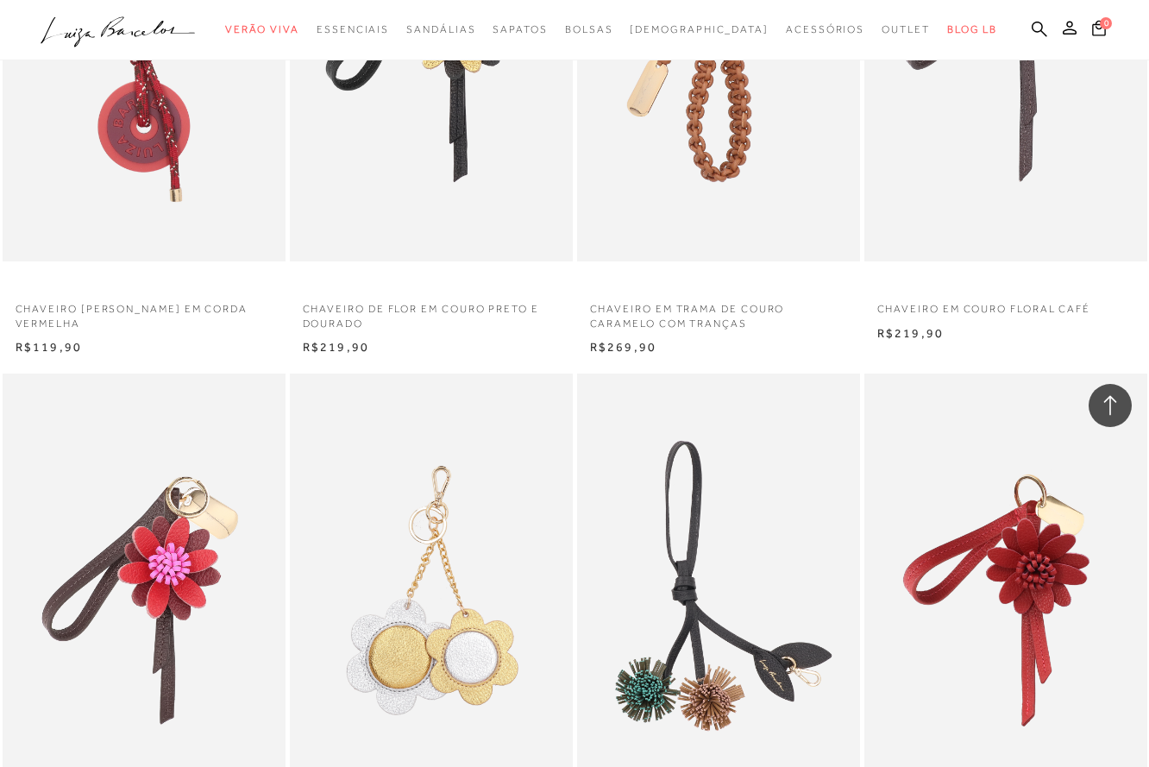
scroll to position [1795, 0]
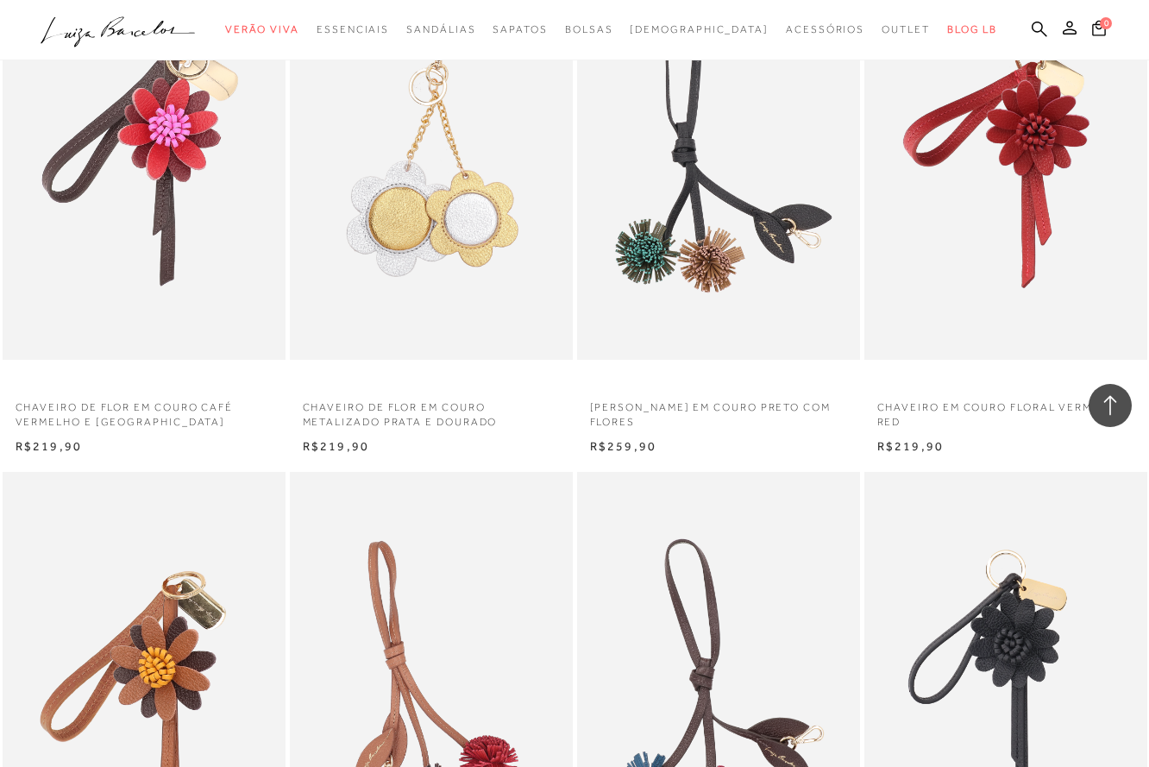
click at [573, 347] on div "CHAVEIRO DE FLOR EM COURO METALIZADO PRATA E DOURADO N R$219,90" at bounding box center [430, 195] width 287 height 523
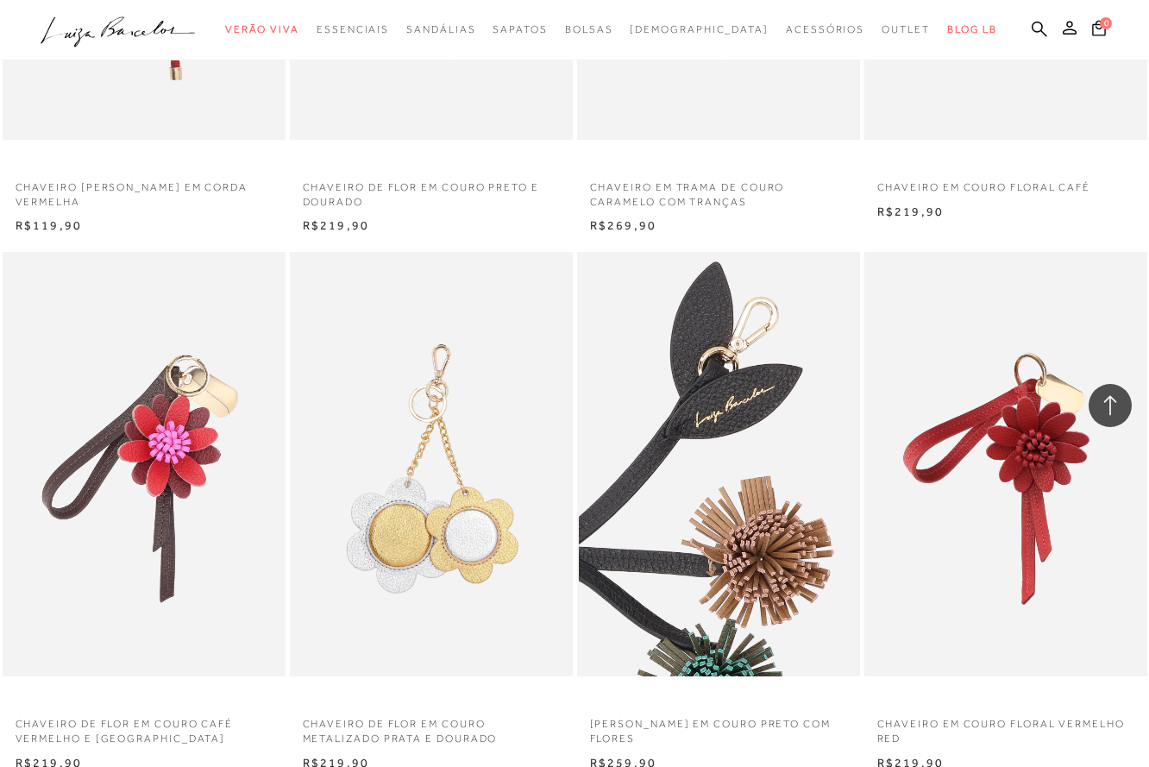
scroll to position [1481, 0]
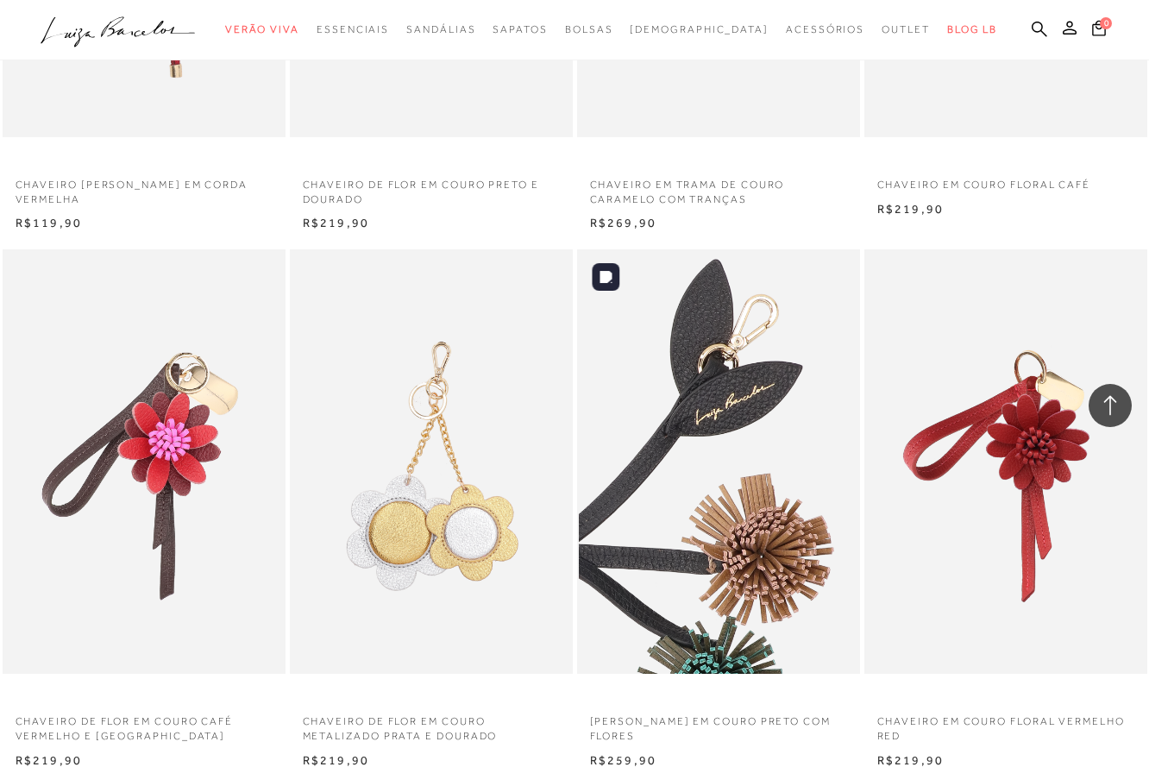
click at [675, 435] on img at bounding box center [719, 461] width 281 height 424
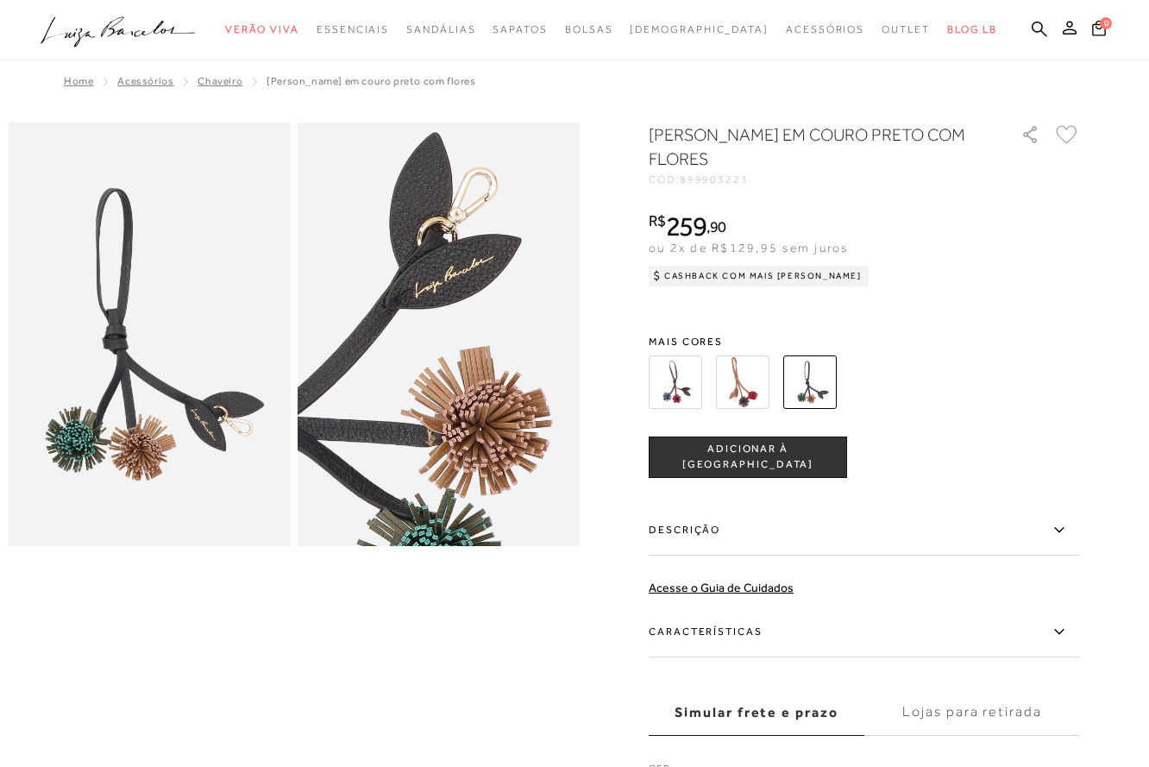
click at [759, 379] on img at bounding box center [742, 381] width 53 height 53
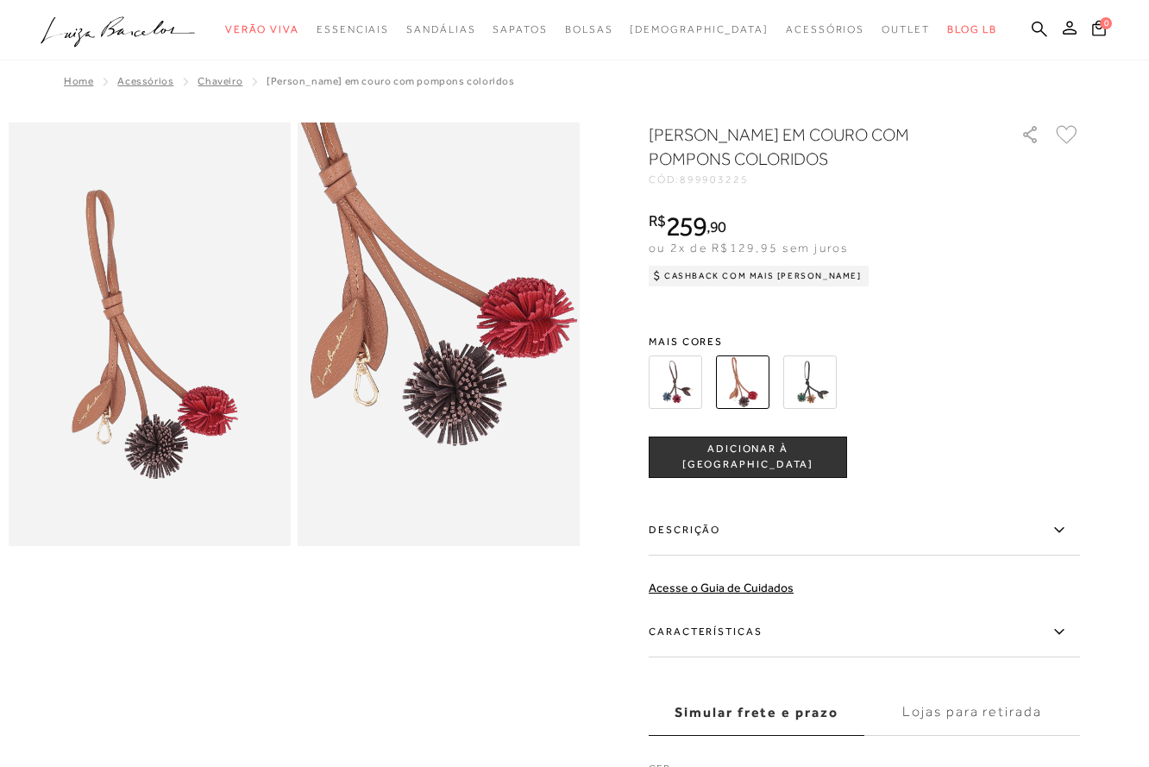
click at [682, 392] on img at bounding box center [674, 381] width 53 height 53
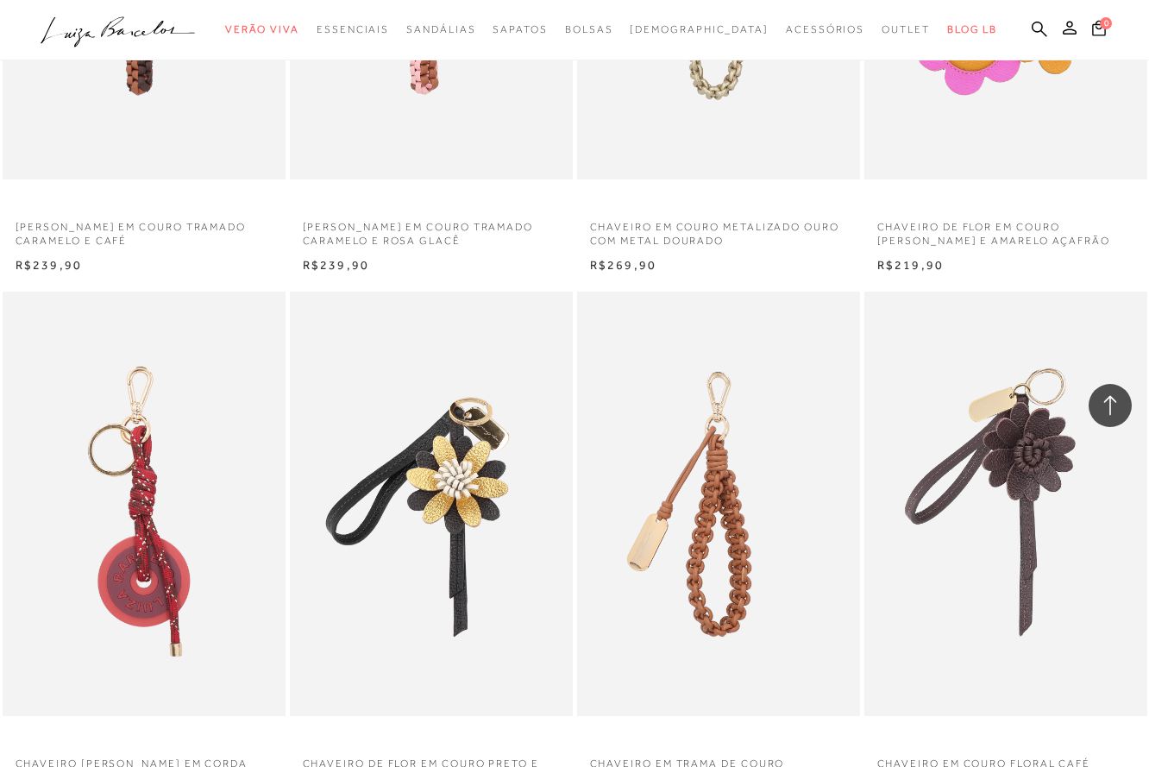
click at [577, 267] on div "R$269,90" at bounding box center [718, 265] width 283 height 17
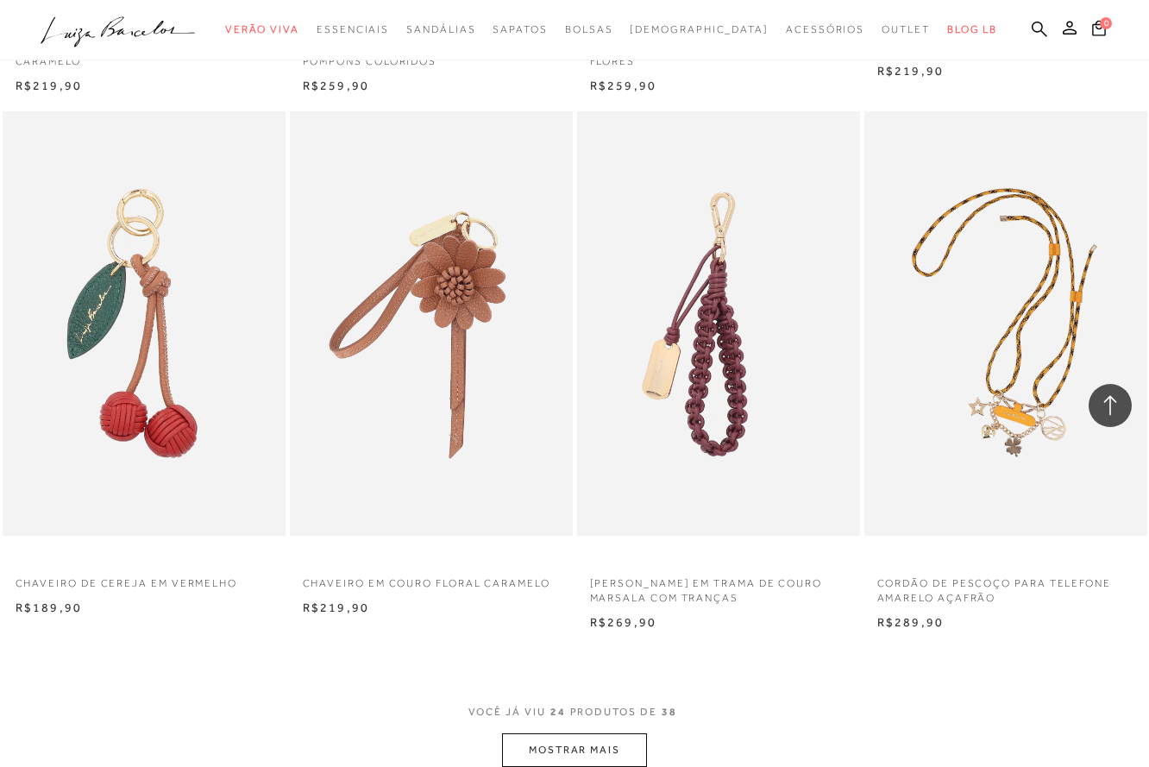
scroll to position [2708, 0]
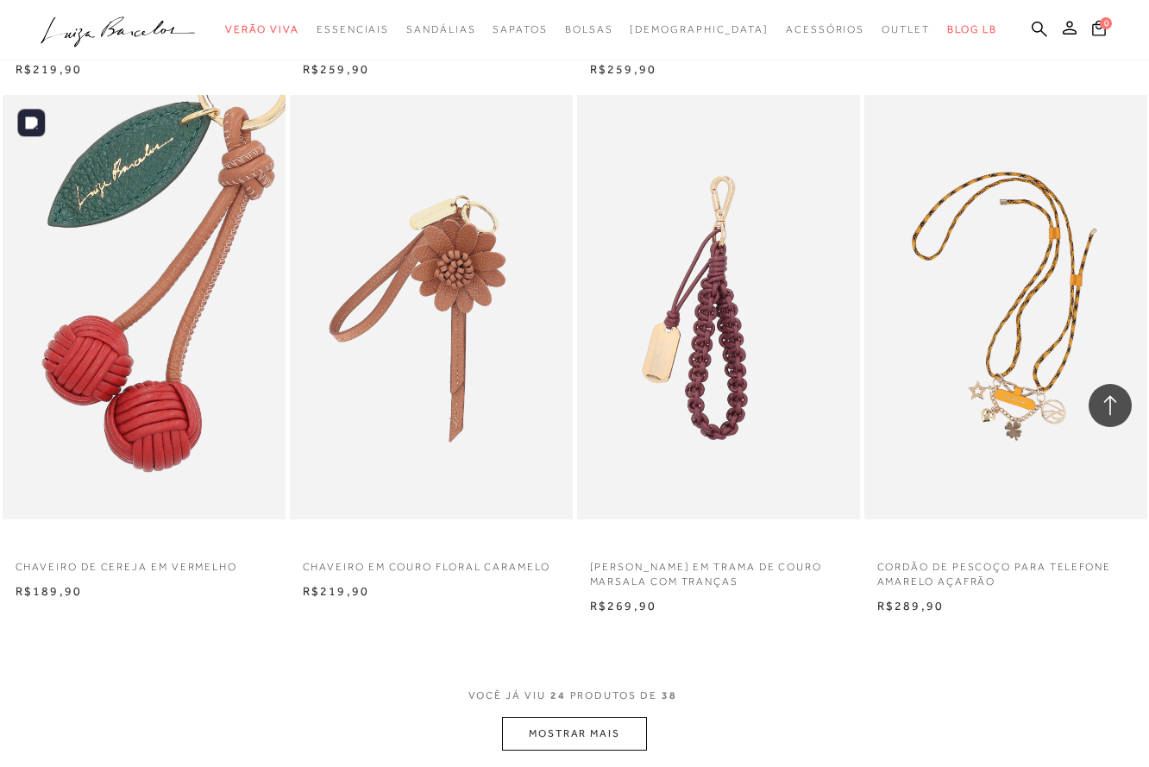
click at [166, 294] on img at bounding box center [144, 307] width 281 height 424
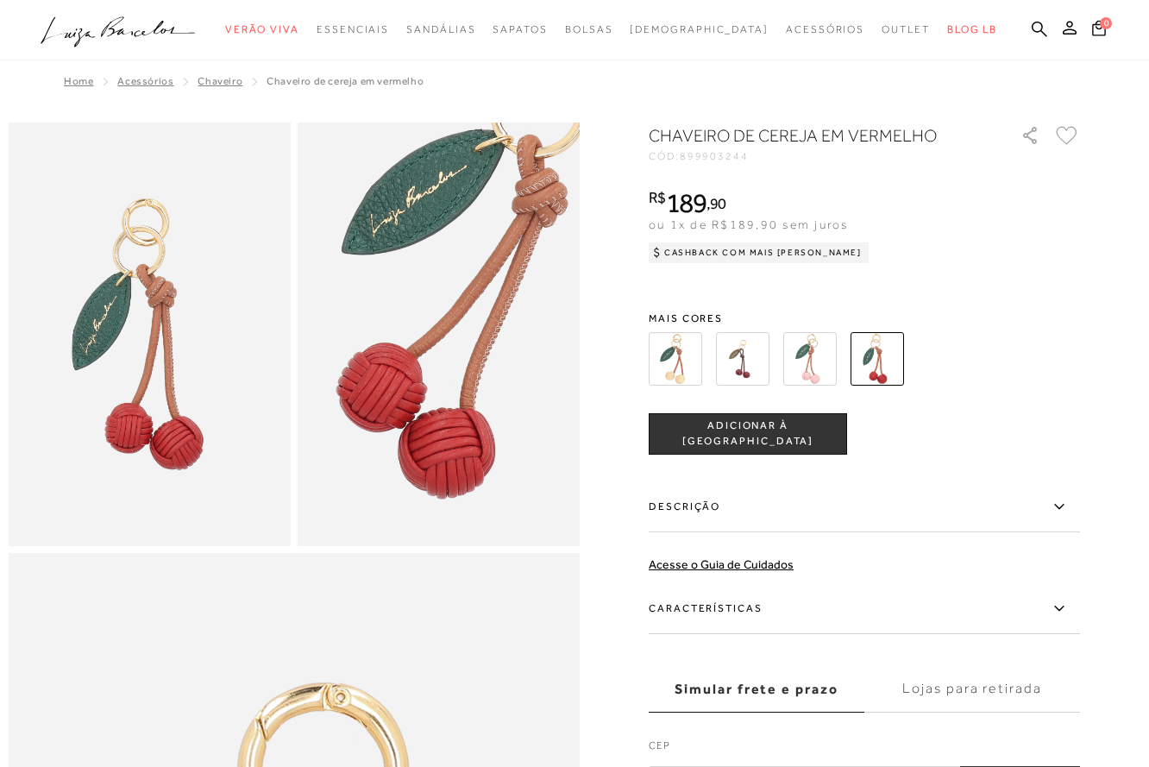
click at [808, 367] on img at bounding box center [809, 358] width 53 height 53
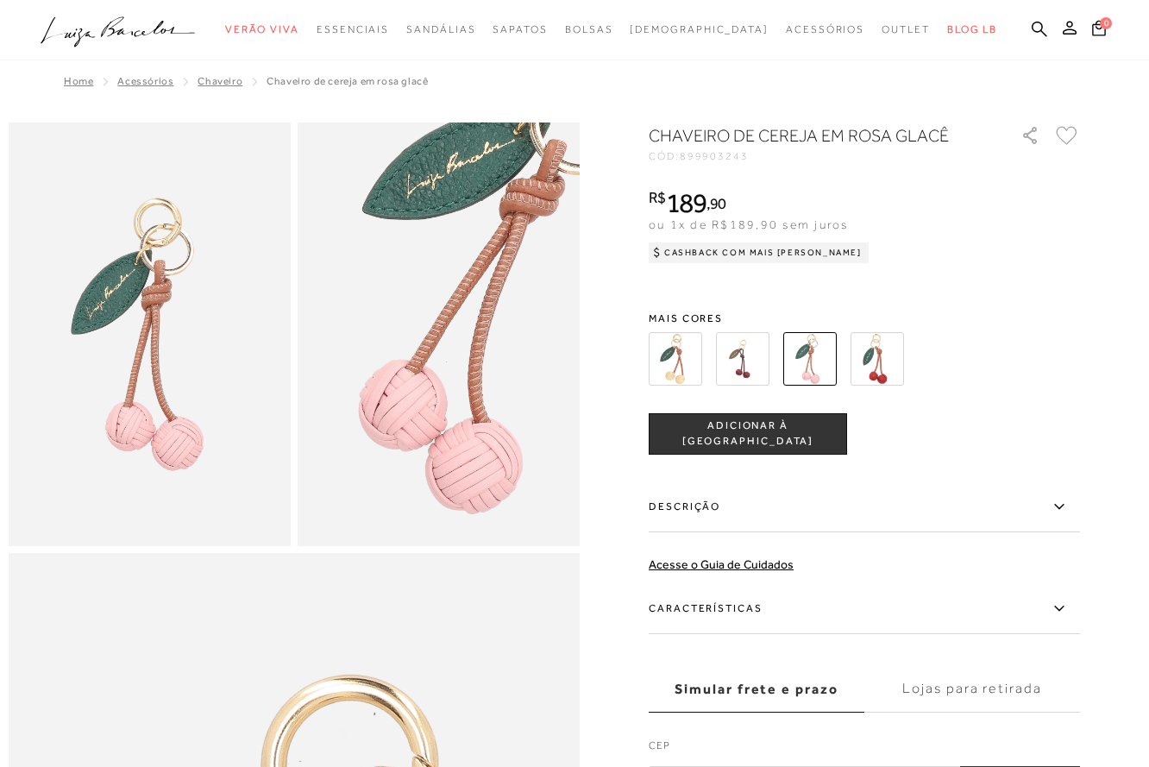
click at [736, 351] on img at bounding box center [742, 358] width 53 height 53
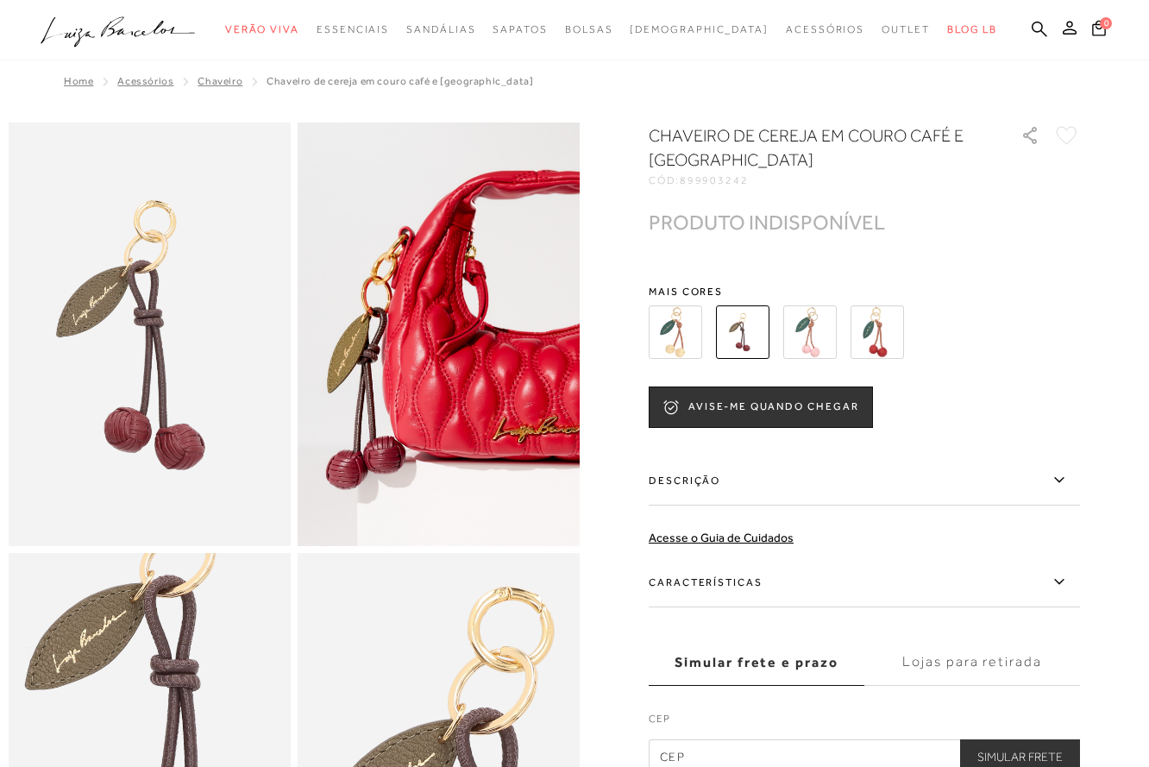
click at [691, 348] on img at bounding box center [674, 331] width 53 height 53
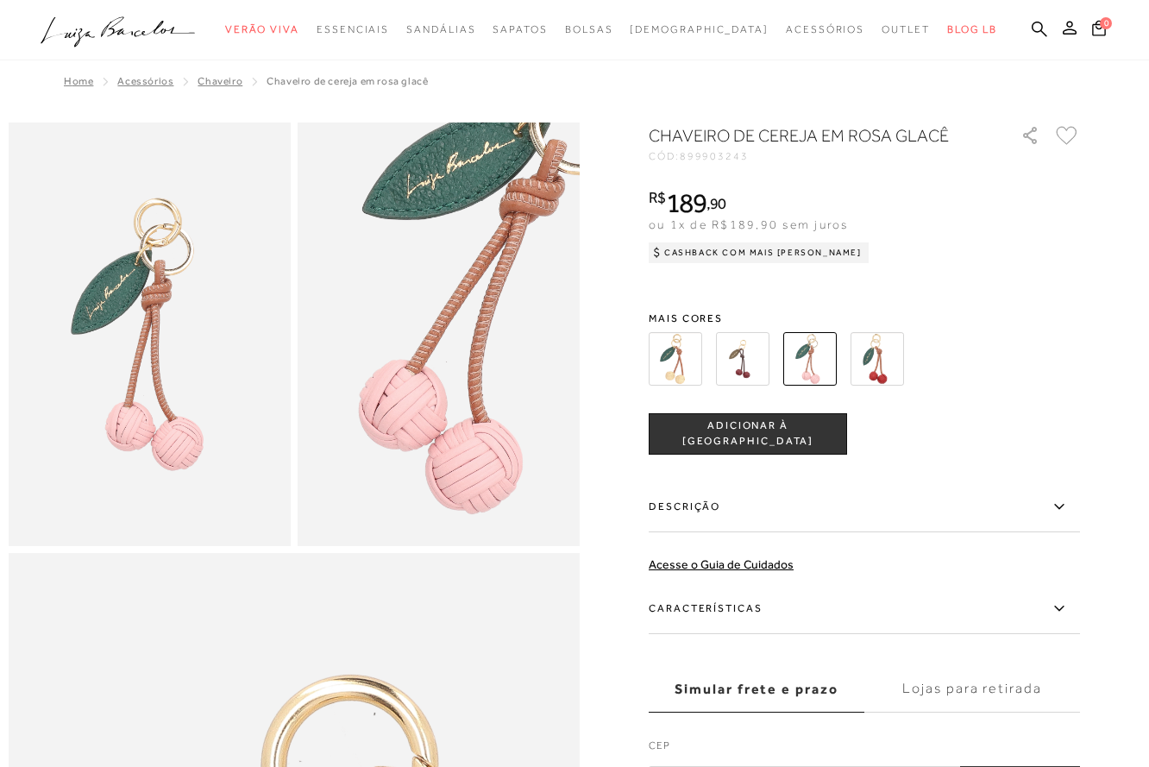
click at [580, 65] on div "Home Acessórios Chaveiro CHAVEIRO DE CEREJA EM ROSA GLACÊ" at bounding box center [574, 765] width 1131 height 1531
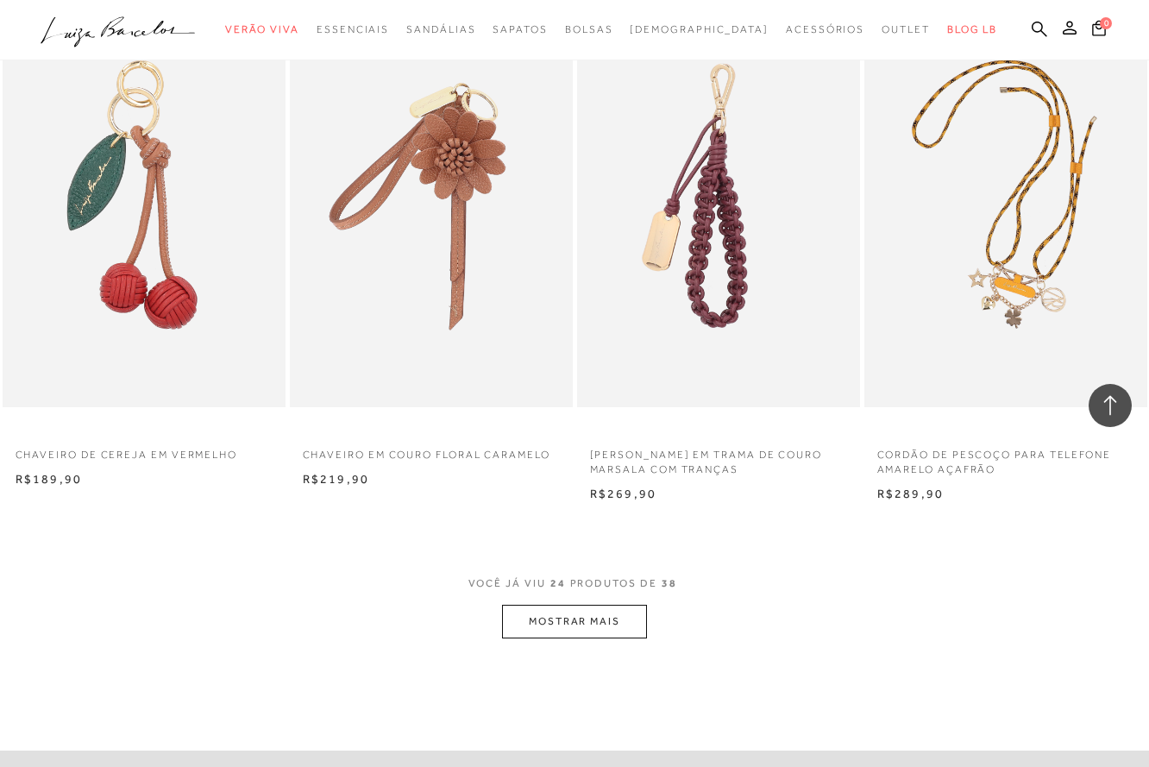
scroll to position [3130, 0]
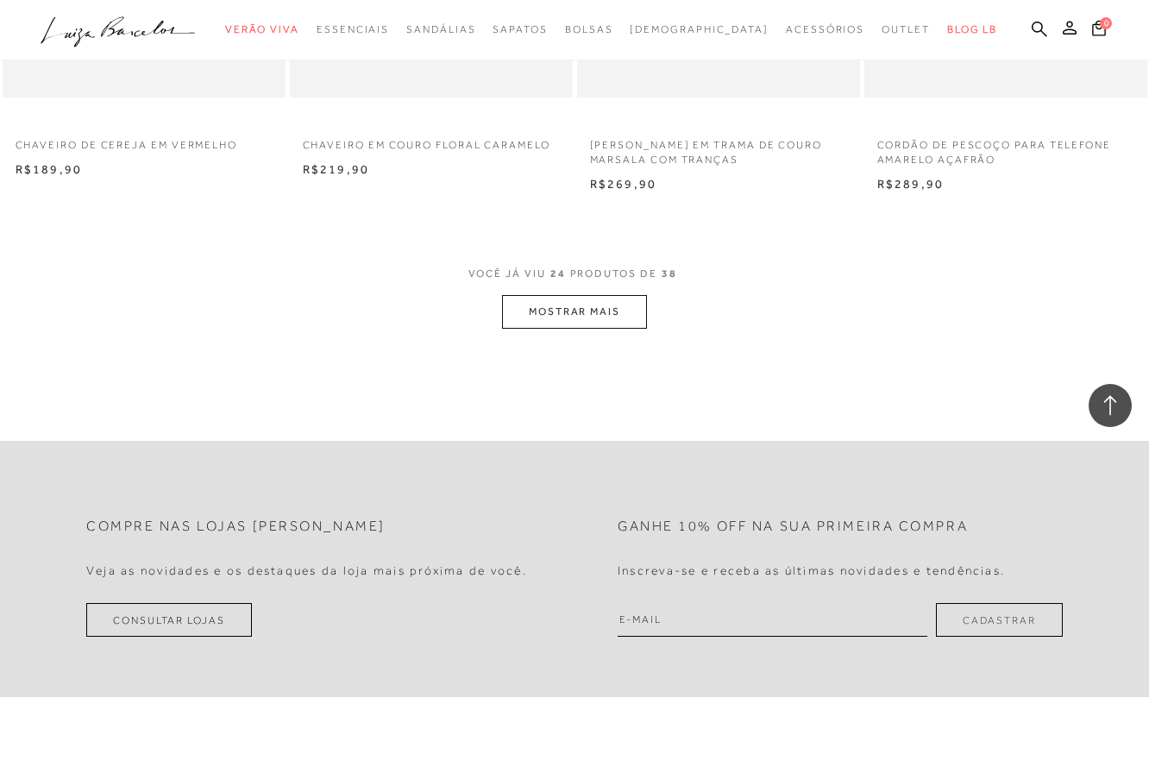
click at [578, 317] on button "MOSTRAR MAIS" at bounding box center [574, 312] width 145 height 34
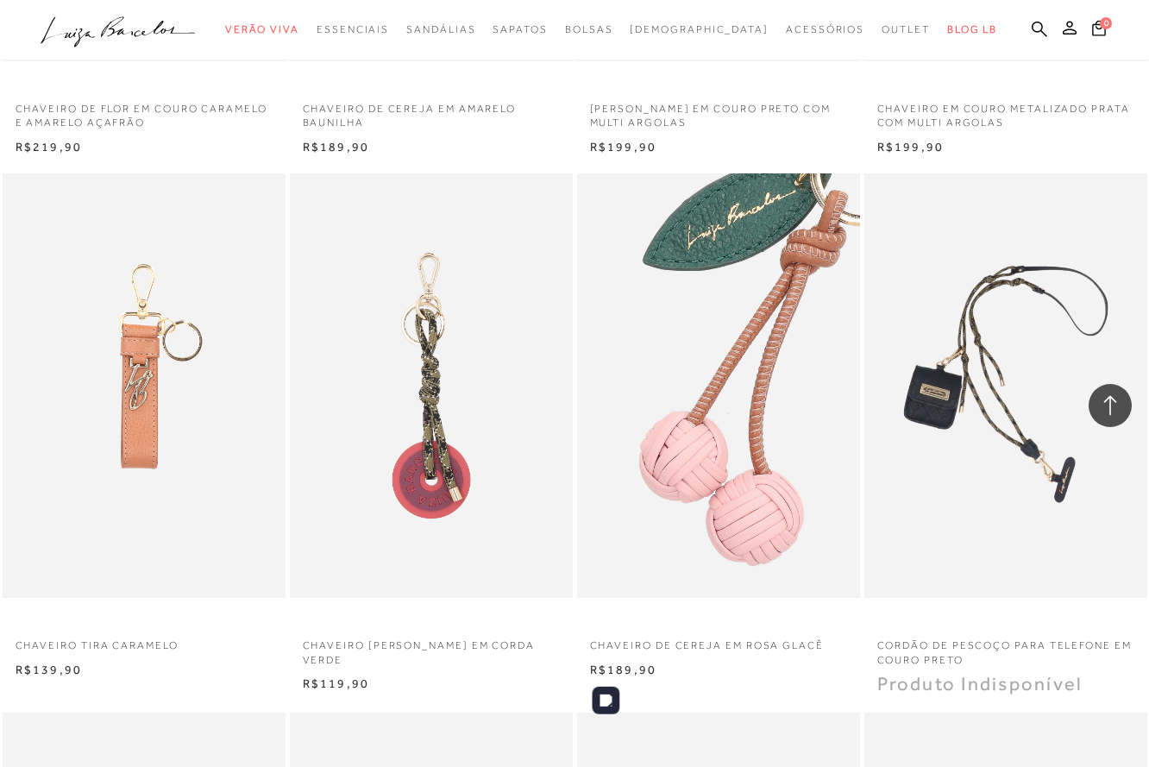
scroll to position [3199, 0]
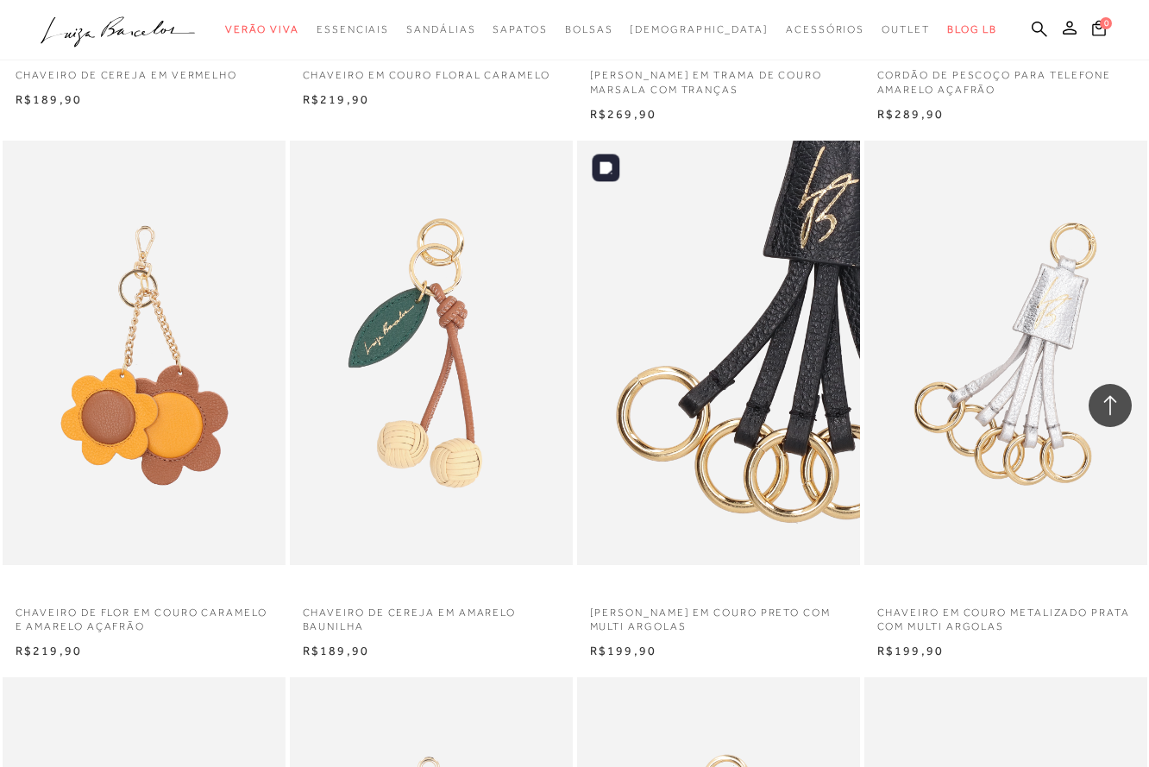
click at [768, 353] on img at bounding box center [719, 353] width 281 height 424
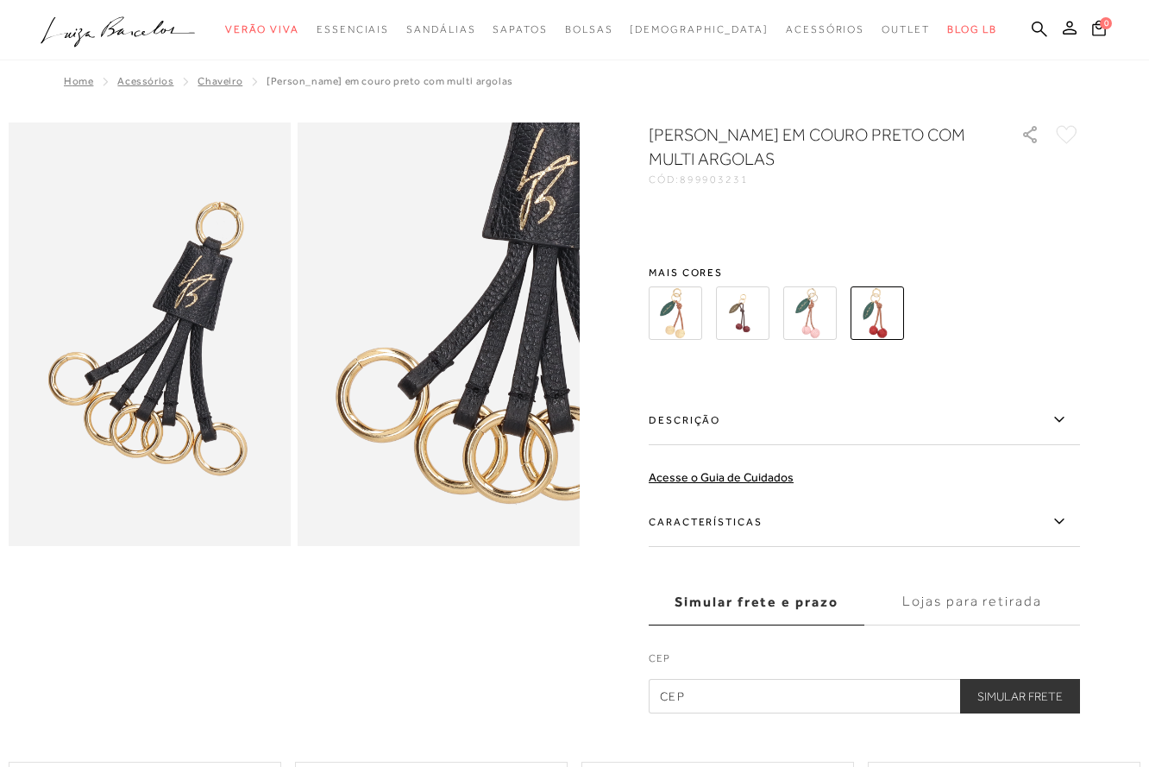
click at [1099, 243] on div at bounding box center [574, 417] width 1131 height 591
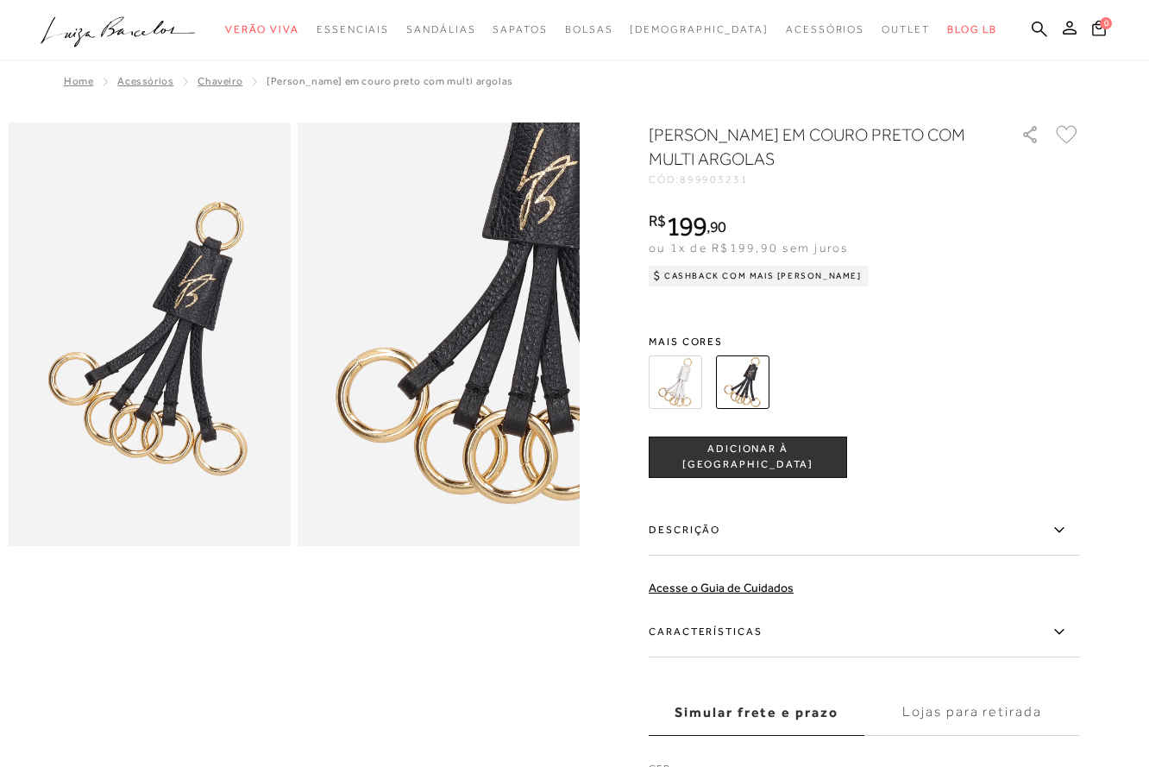
click at [681, 382] on img at bounding box center [674, 381] width 53 height 53
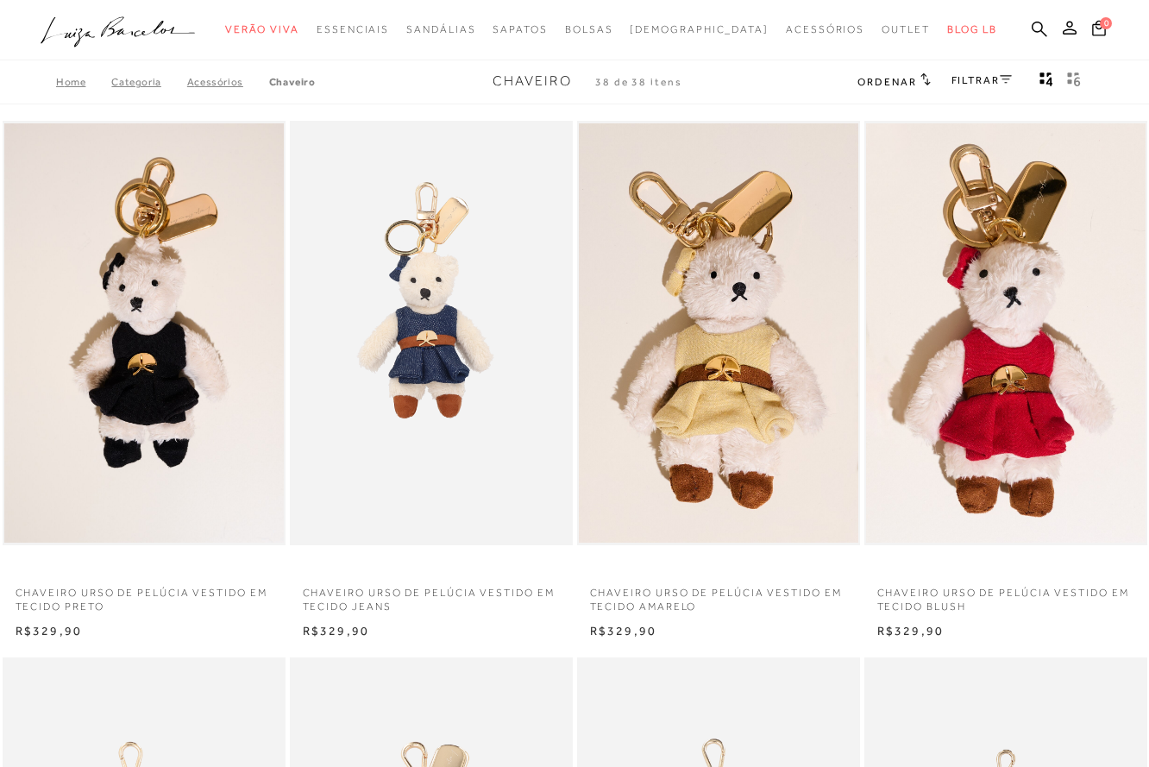
click at [97, 35] on icon ".a{fill-rule:evenodd;}" at bounding box center [118, 32] width 155 height 36
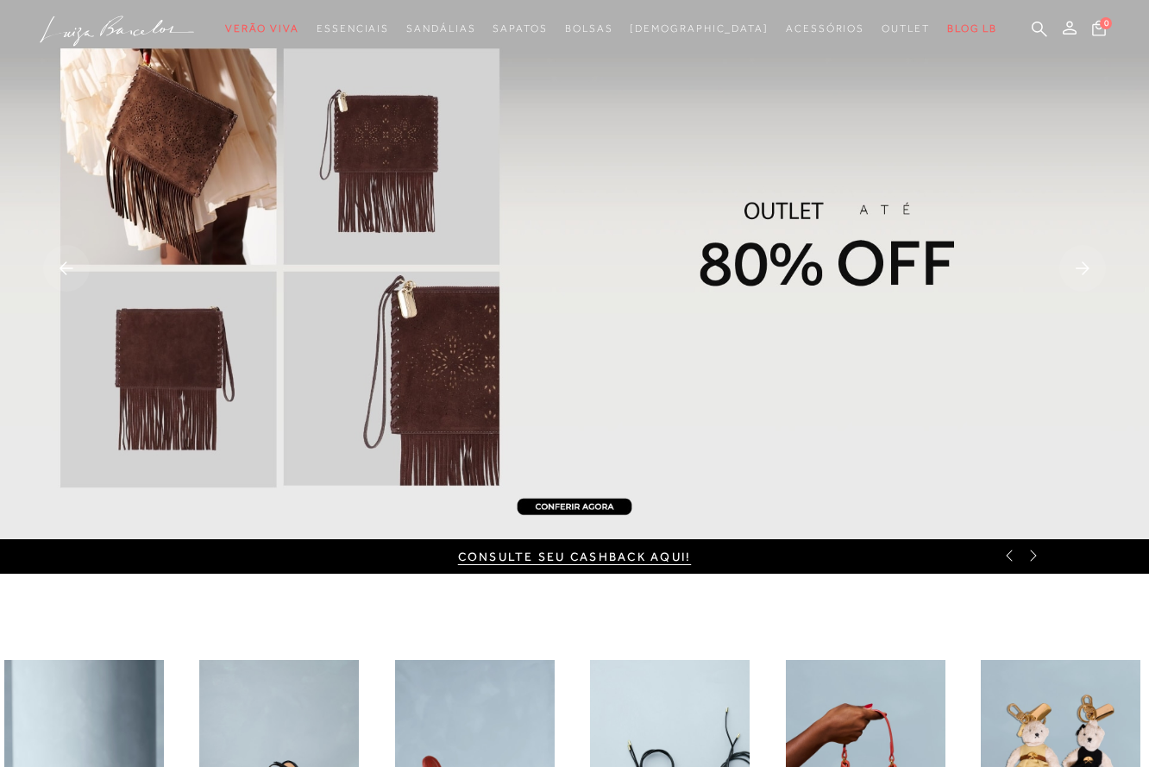
click at [1009, 558] on icon at bounding box center [1009, 555] width 6 height 11
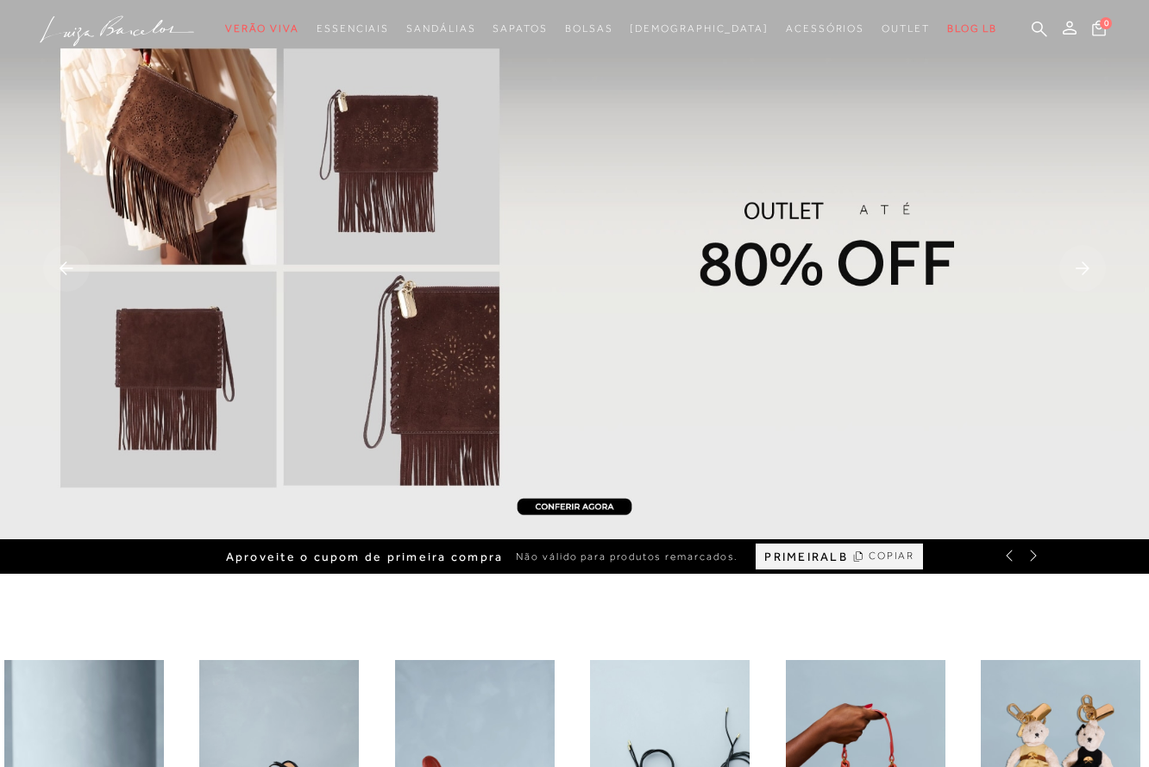
click at [1009, 558] on icon at bounding box center [1009, 555] width 6 height 11
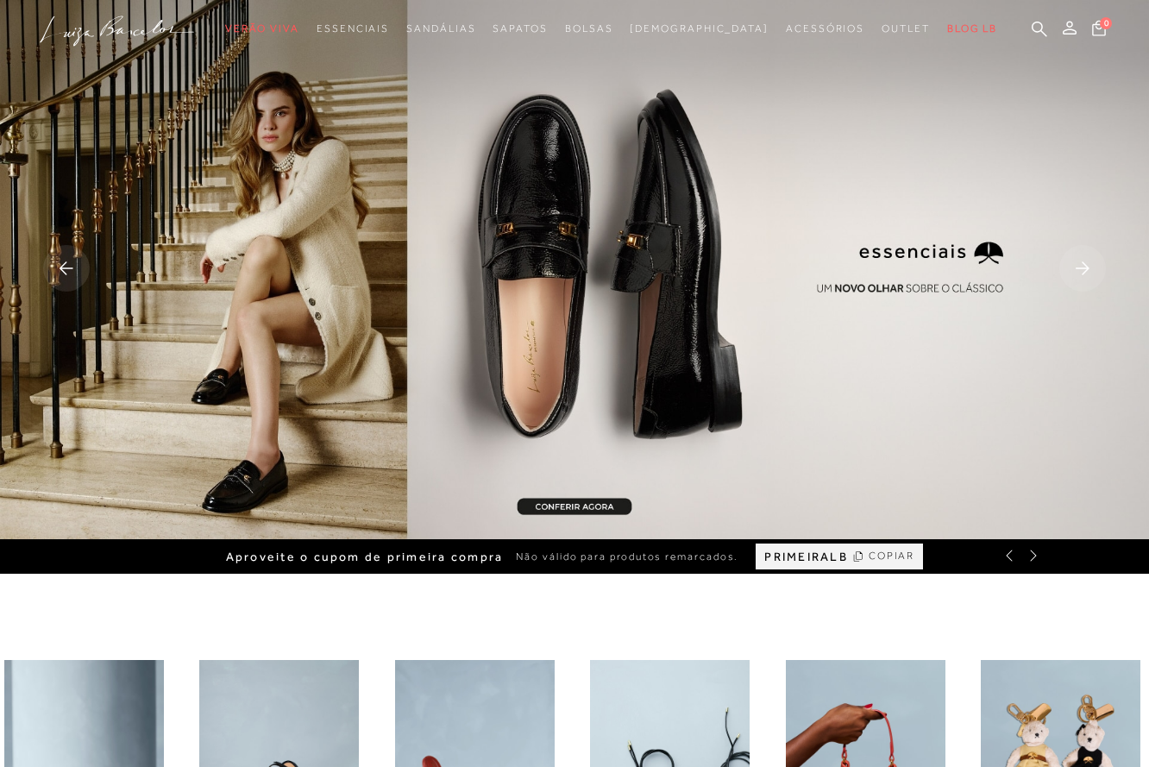
click at [1036, 558] on icon at bounding box center [1033, 555] width 14 height 14
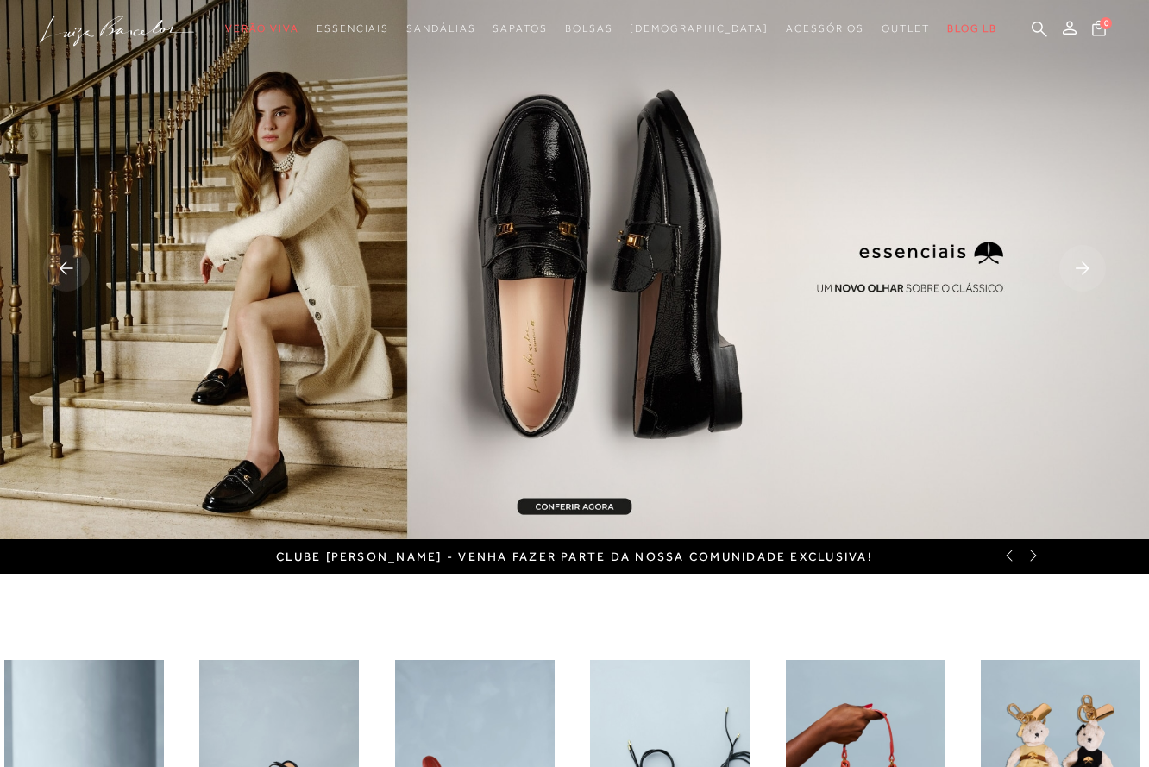
click at [1079, 266] on rect at bounding box center [1082, 268] width 47 height 47
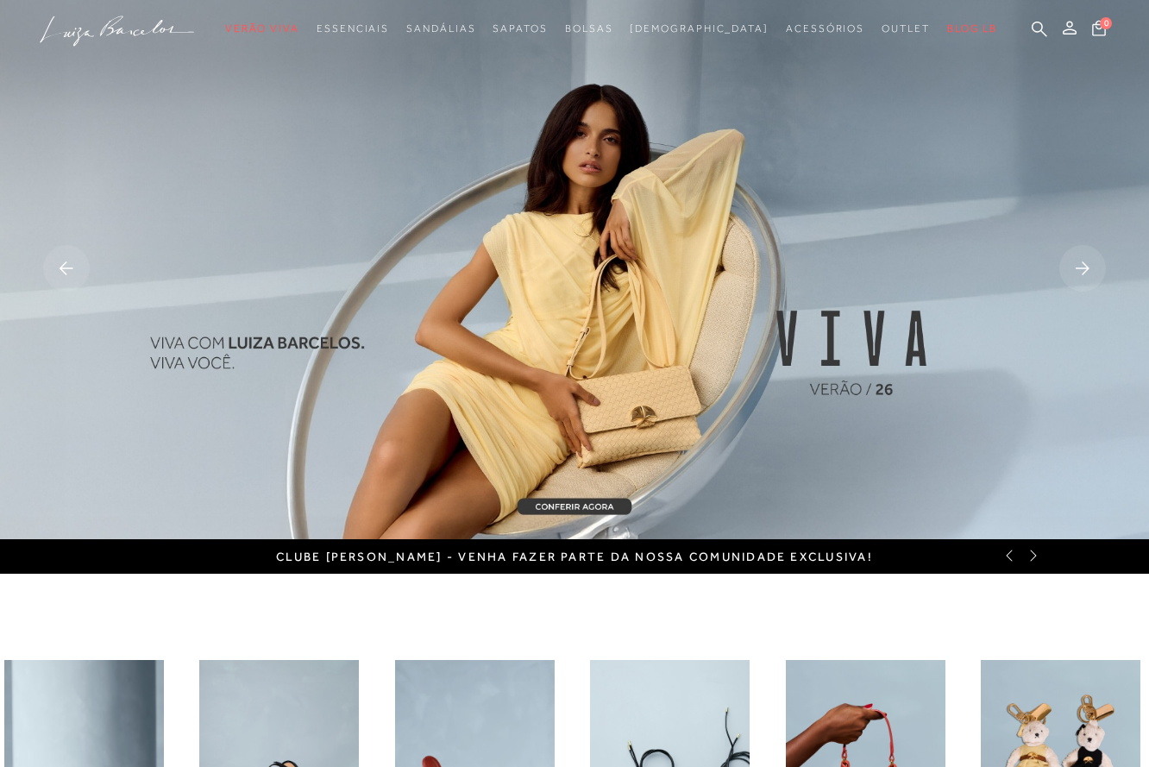
click at [1079, 266] on rect at bounding box center [1082, 268] width 47 height 47
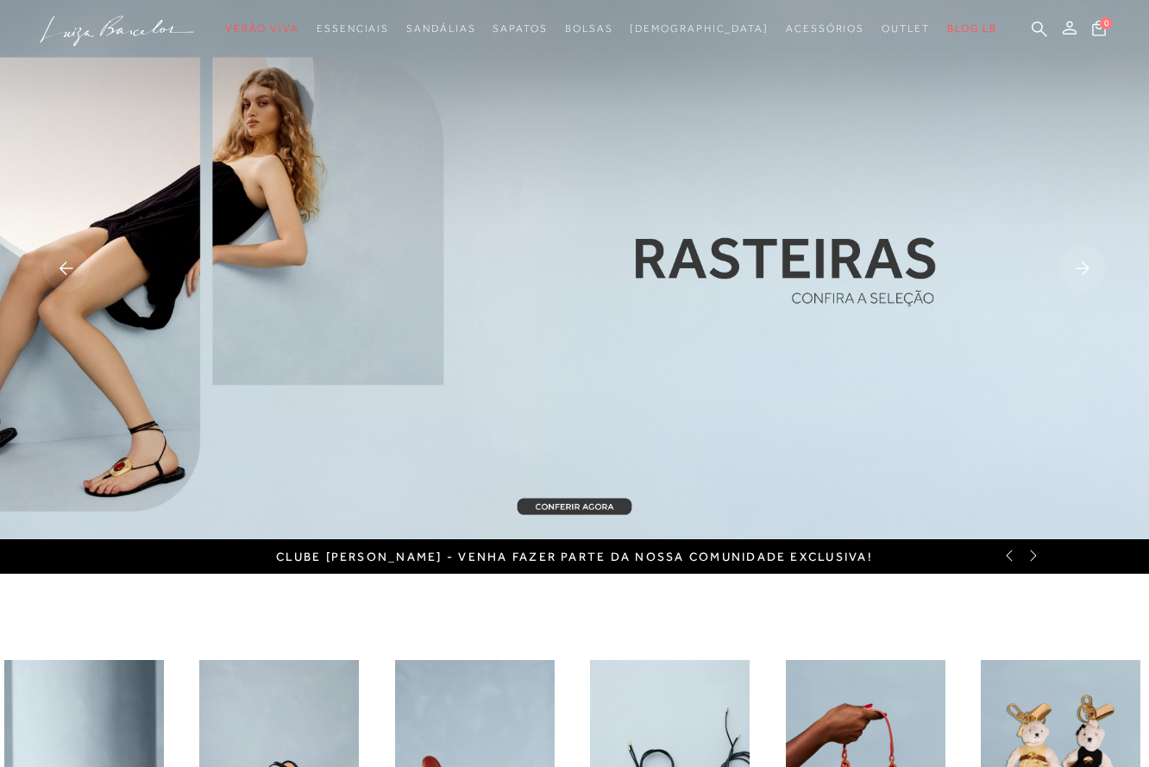
click at [1079, 266] on rect at bounding box center [1082, 268] width 47 height 47
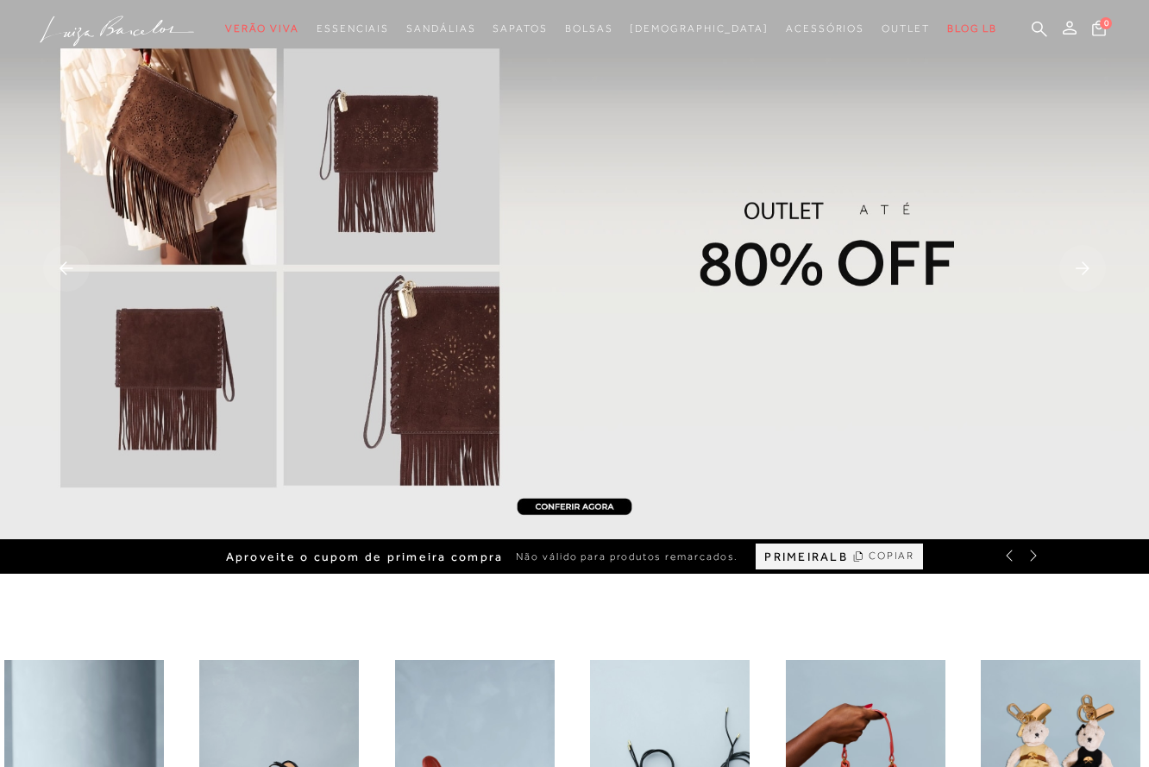
click at [1079, 266] on rect at bounding box center [1082, 268] width 47 height 47
